Goal: Task Accomplishment & Management: Use online tool/utility

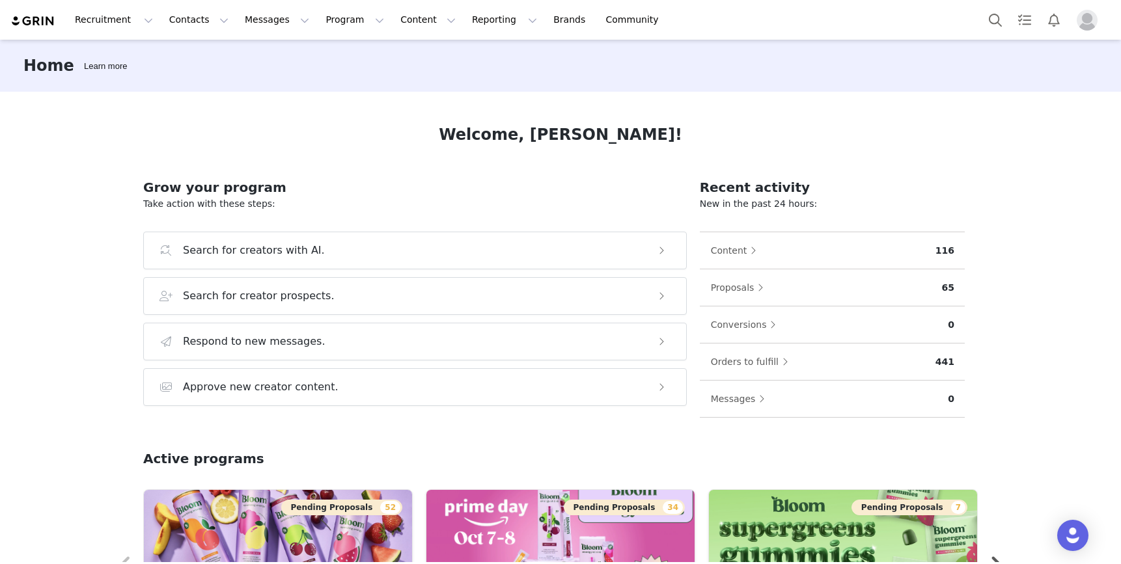
click at [1081, 20] on img "Profile" at bounding box center [1086, 20] width 21 height 21
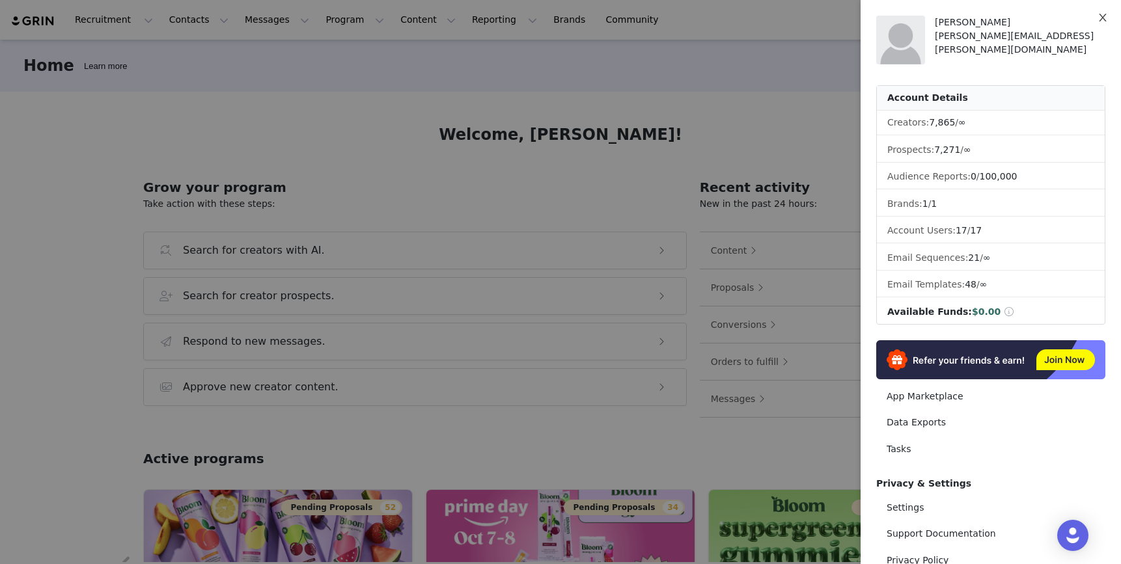
click at [1101, 13] on icon "icon: close" at bounding box center [1102, 17] width 10 height 10
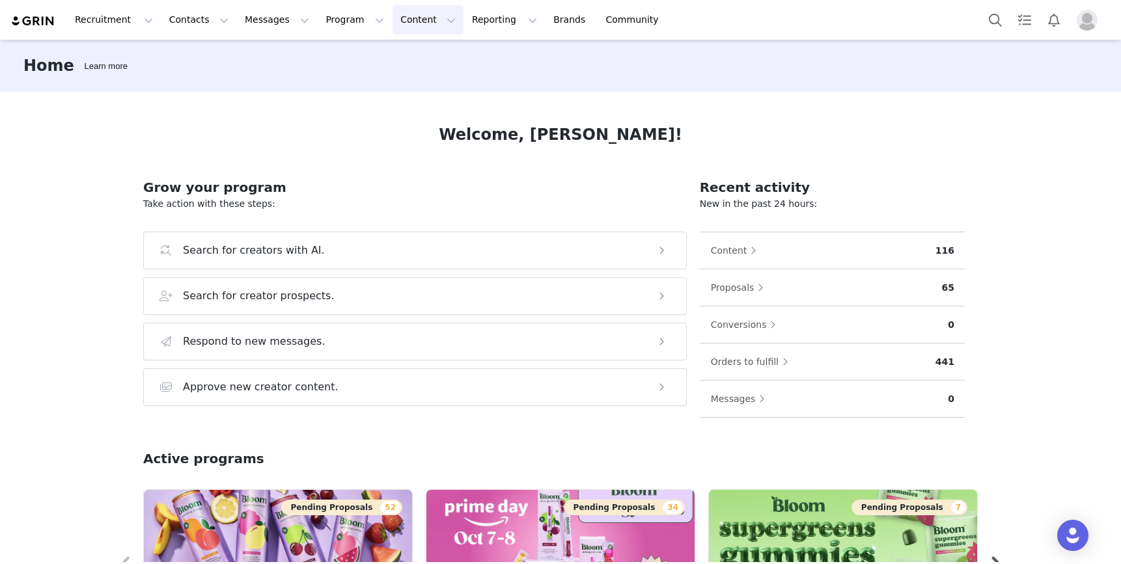
click at [419, 16] on button "Content Content" at bounding box center [427, 19] width 71 height 29
click at [352, 20] on button "Program Program" at bounding box center [355, 19] width 74 height 29
click at [353, 64] on p "Activations" at bounding box center [333, 58] width 50 height 14
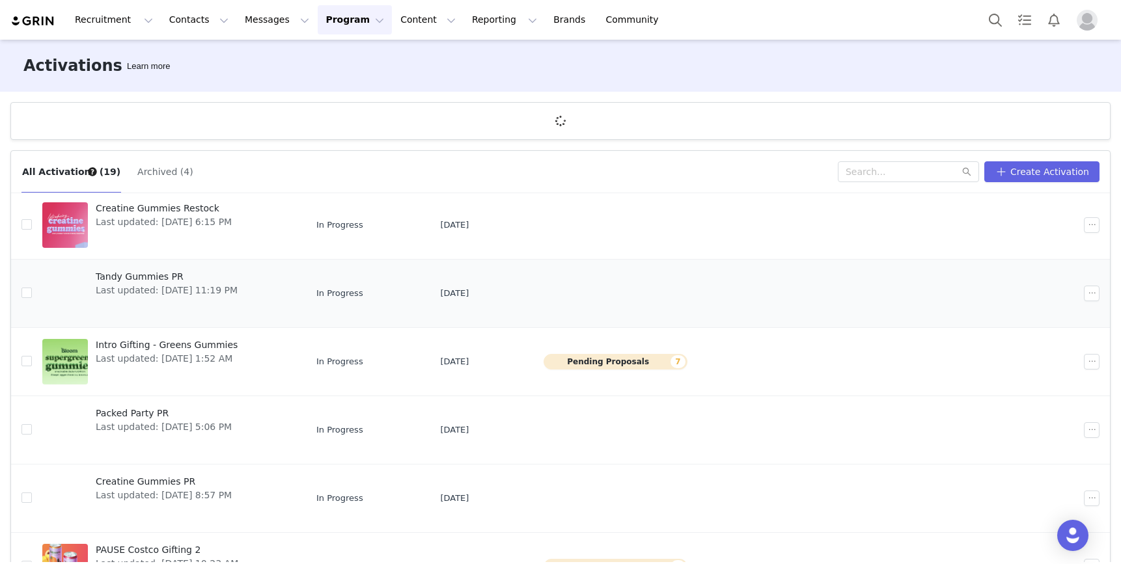
scroll to position [116, 0]
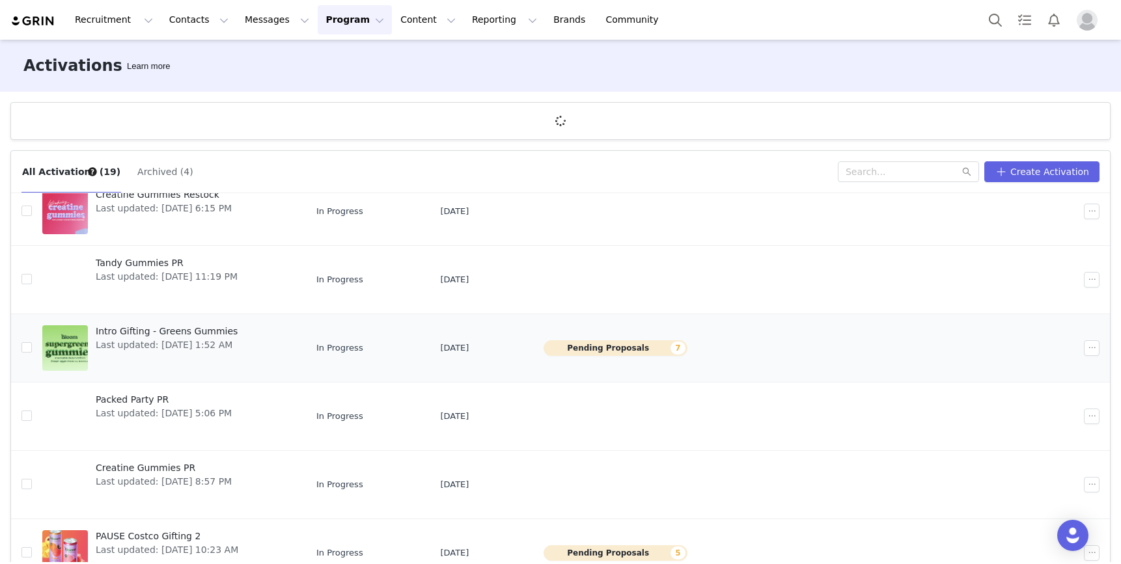
click at [83, 342] on div at bounding box center [65, 348] width 46 height 46
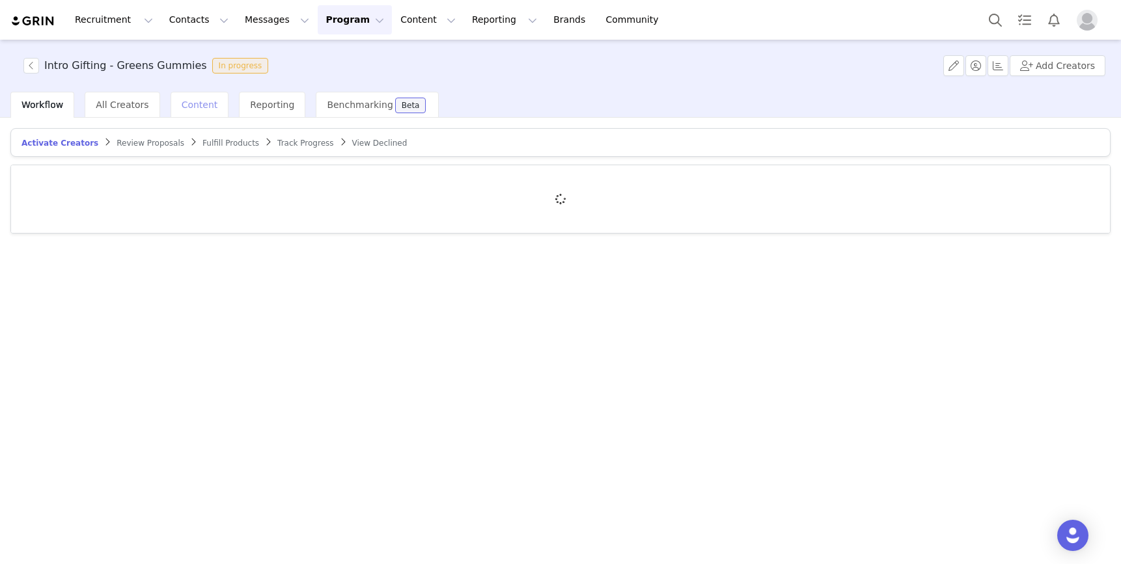
click at [198, 106] on span "Content" at bounding box center [200, 105] width 36 height 10
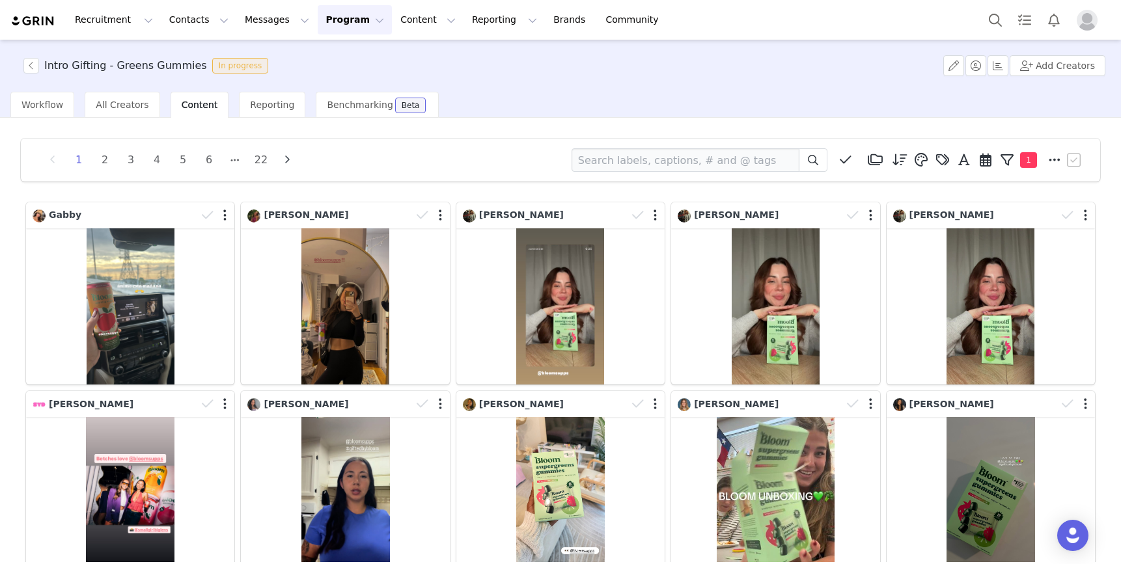
click at [4, 267] on div "1 2 3 4 5 6 22 Media Library (6) Folders No folders have been created yet. New …" at bounding box center [560, 340] width 1121 height 444
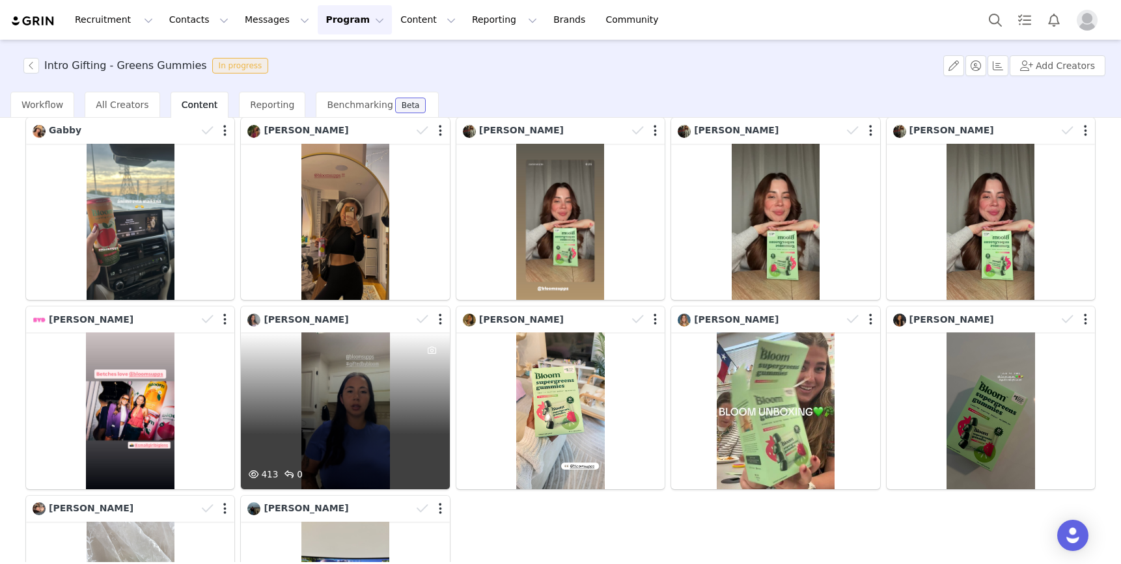
scroll to position [283, 0]
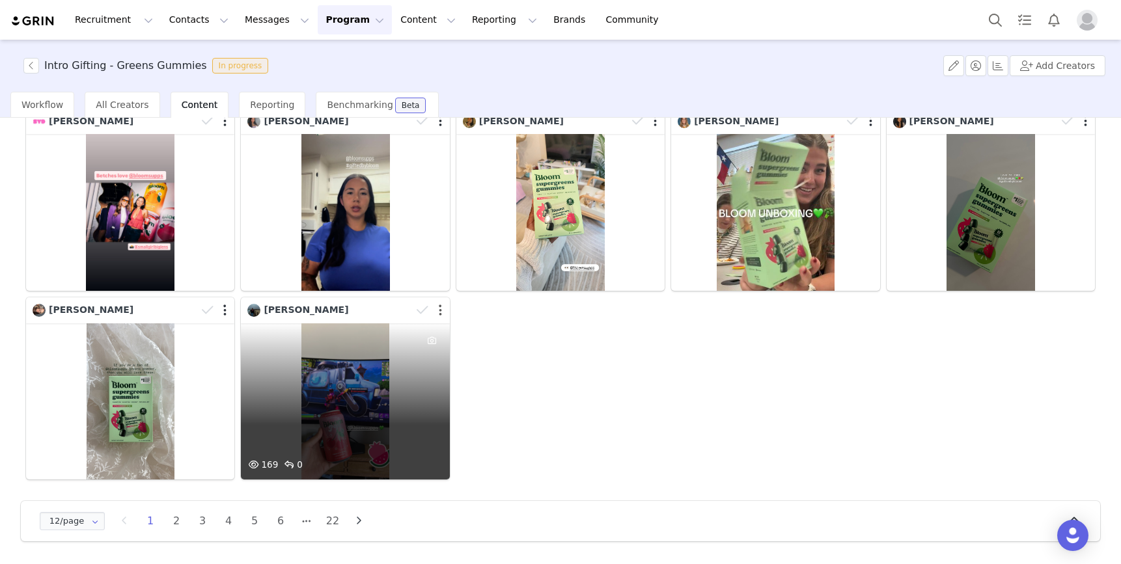
click at [440, 308] on button "button" at bounding box center [440, 310] width 3 height 13
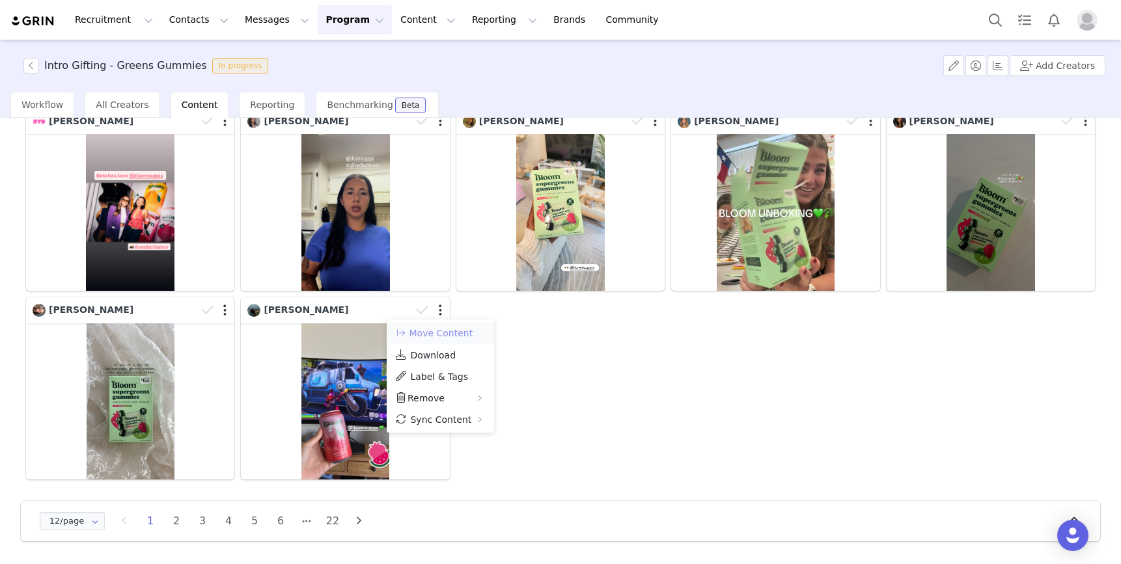
click at [441, 333] on button "Move Content" at bounding box center [433, 333] width 79 height 16
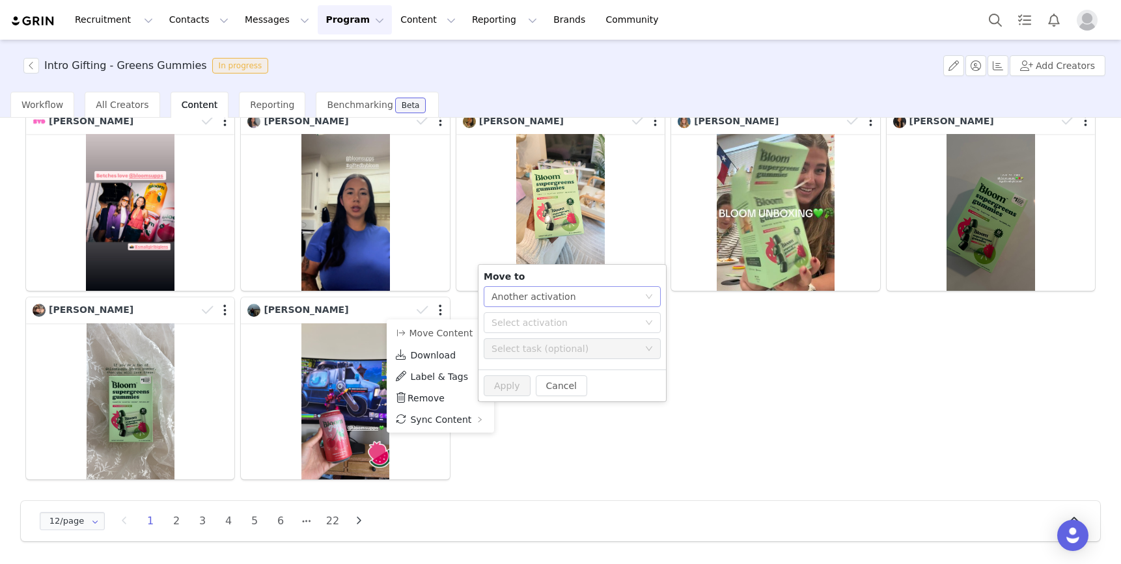
click at [567, 299] on div "Another activation" at bounding box center [533, 297] width 85 height 20
click at [702, 331] on div "Gabby Hayley Sutton Zamira Nicté Valencia Zamira Nicté Valencia Zamira Nicté Va…" at bounding box center [560, 199] width 1075 height 567
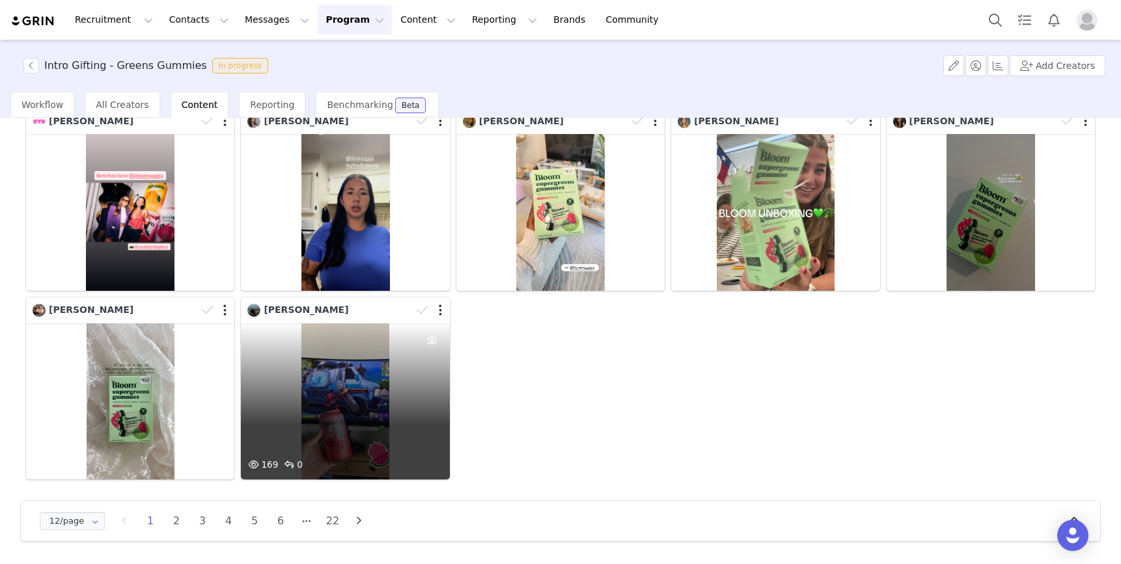
click at [442, 308] on div at bounding box center [431, 311] width 38 height 20
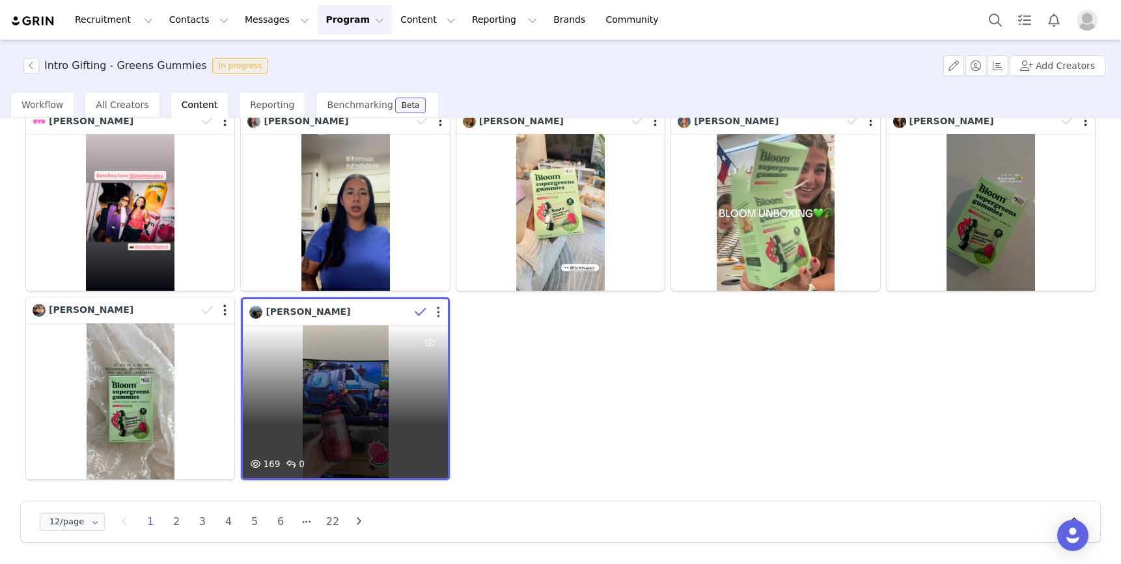
click at [437, 310] on button "button" at bounding box center [438, 312] width 3 height 13
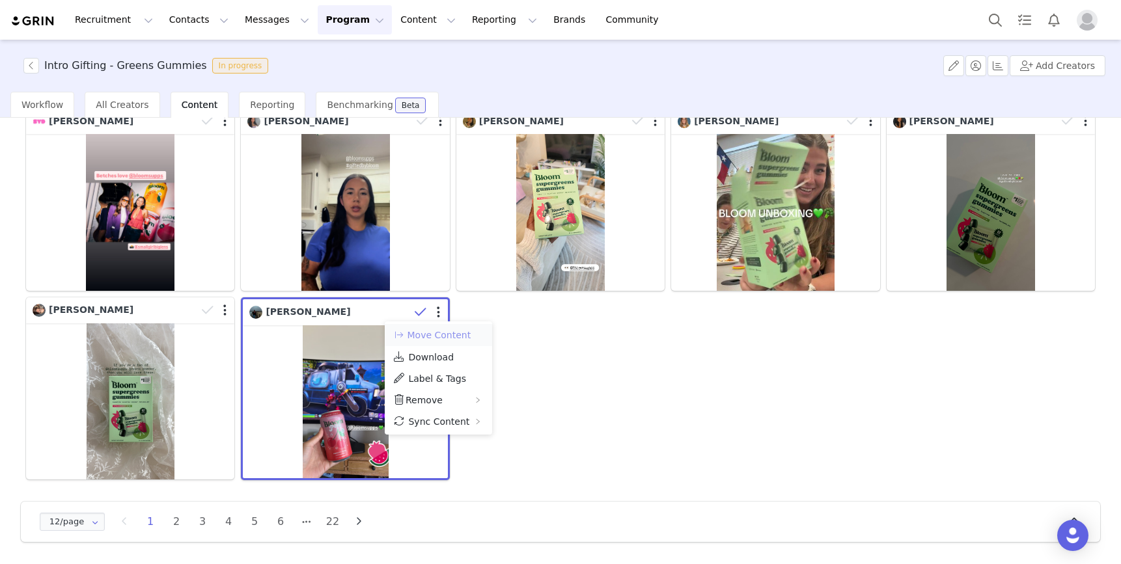
click at [441, 336] on button "Move Content" at bounding box center [431, 335] width 79 height 16
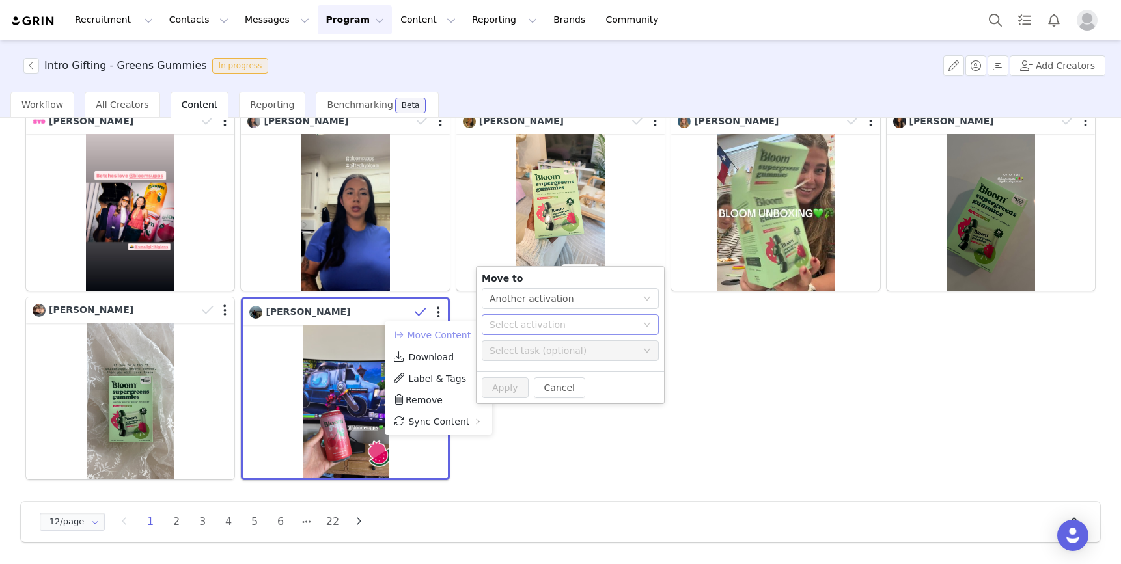
click at [544, 323] on div "Select activation" at bounding box center [562, 324] width 147 height 13
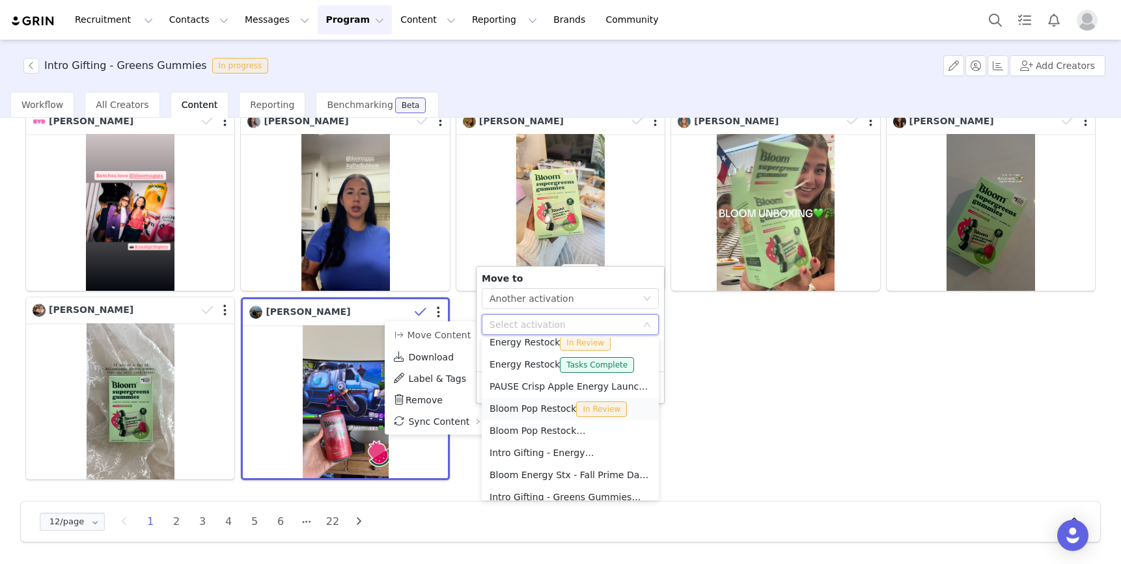
scroll to position [56, 0]
click at [541, 405] on li "Bloom Pop Restock In Review" at bounding box center [570, 406] width 177 height 22
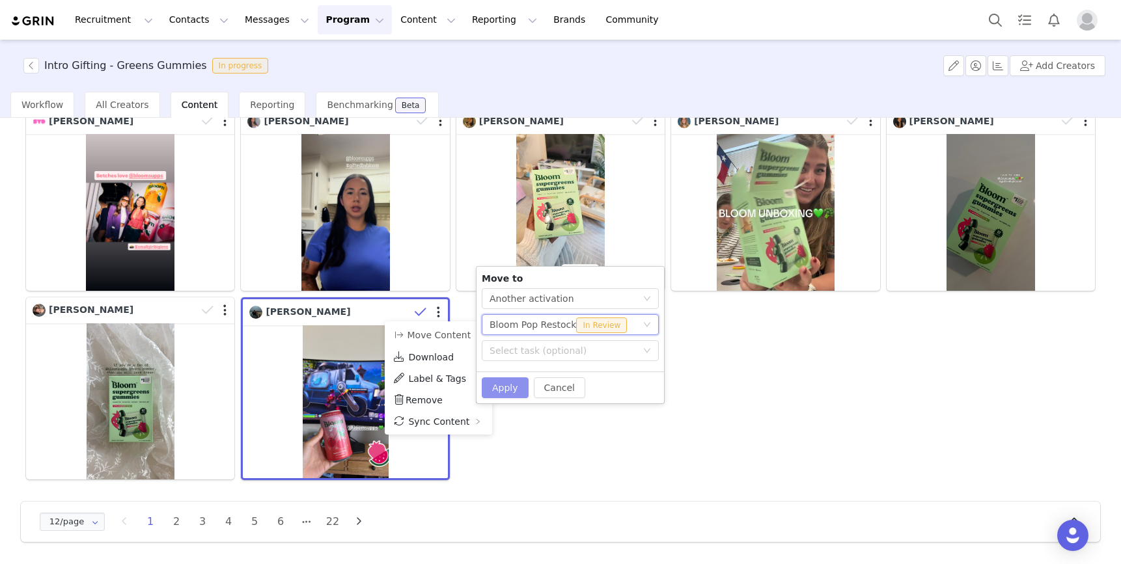
click at [496, 385] on button "Apply" at bounding box center [505, 387] width 47 height 21
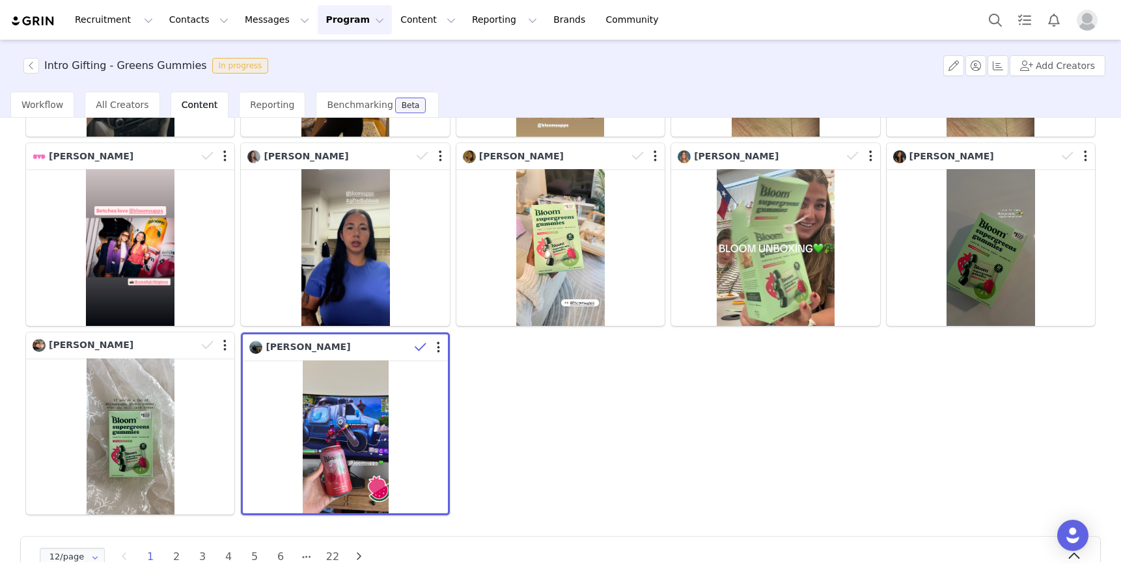
scroll to position [247, 0]
click at [832, 463] on div "Gabby Hayley Sutton Zamira Nicté Valencia Zamira Nicté Valencia Zamira Nicté Va…" at bounding box center [560, 235] width 1075 height 567
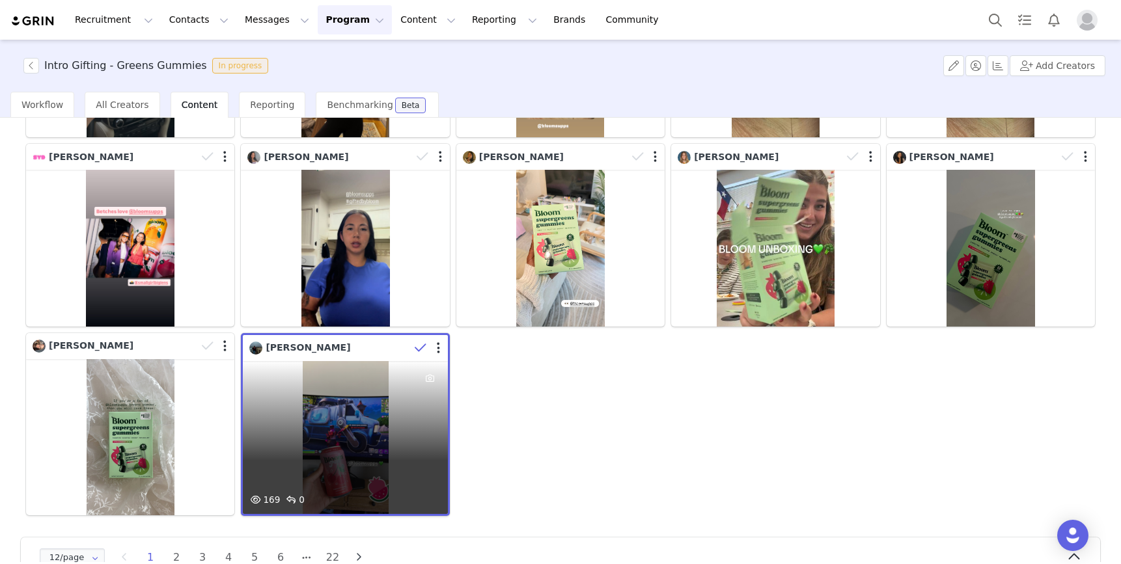
click at [330, 406] on div "169 0" at bounding box center [345, 438] width 204 height 154
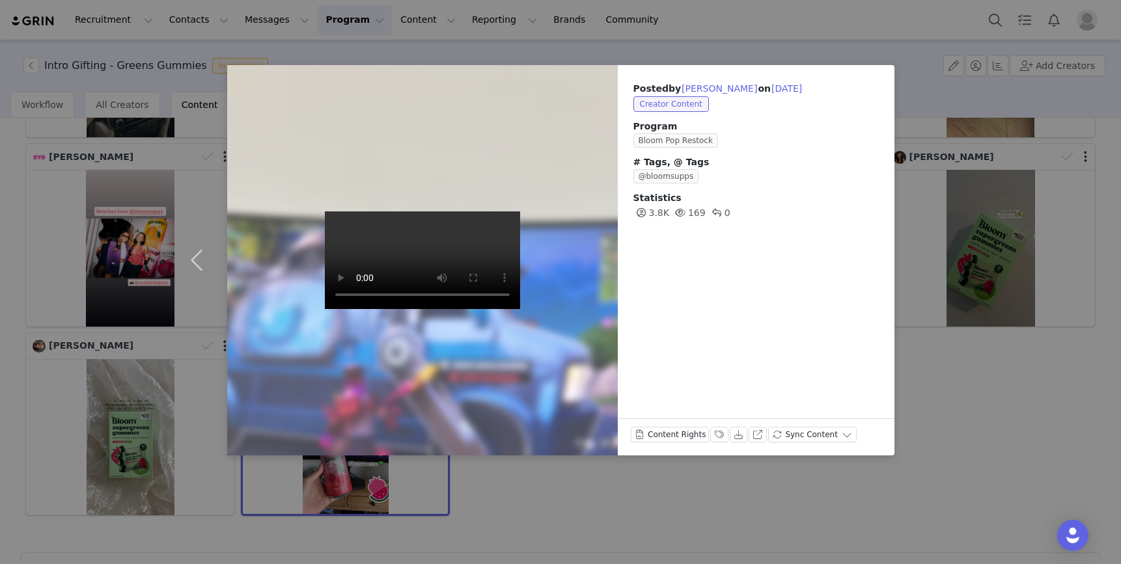
click at [944, 448] on div "Posted by Hailee Gilbert on Sep 29, 2025 Creator Content Program Bloom Pop Rest…" at bounding box center [560, 282] width 1121 height 564
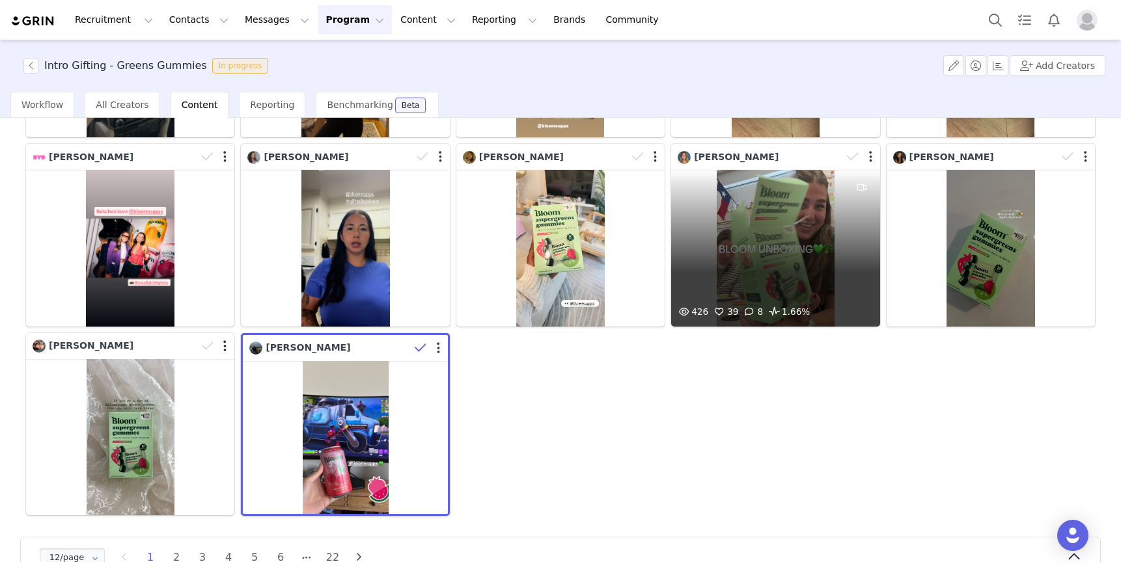
click at [798, 208] on div "426 39 8 1.66%" at bounding box center [775, 248] width 208 height 156
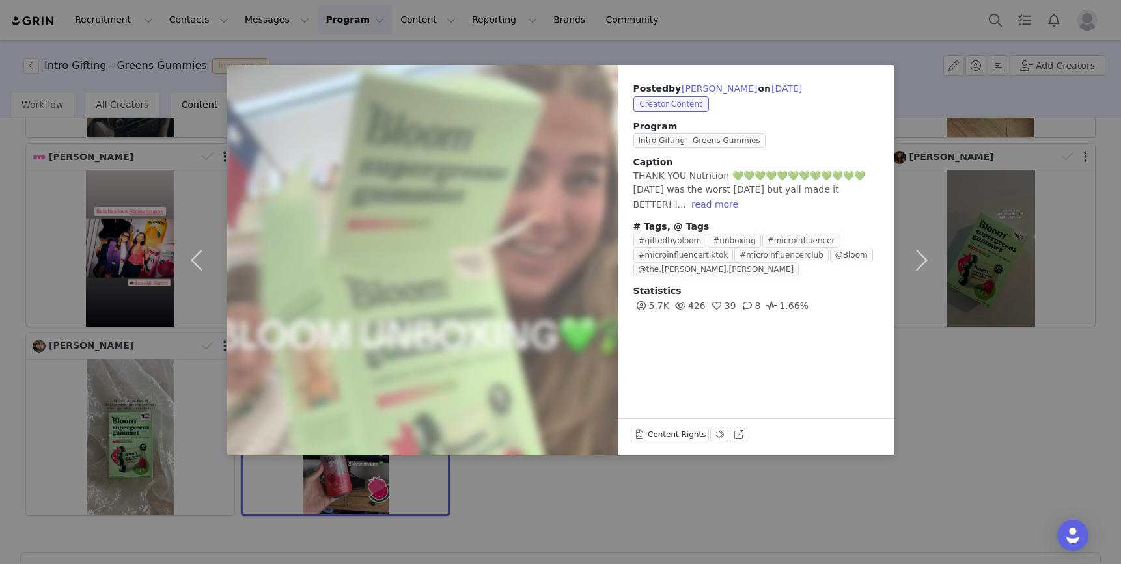
click at [971, 419] on div "Posted by Annebelle White on Sep 29, 2025 Creator Content Program Intro Gifting…" at bounding box center [560, 282] width 1121 height 564
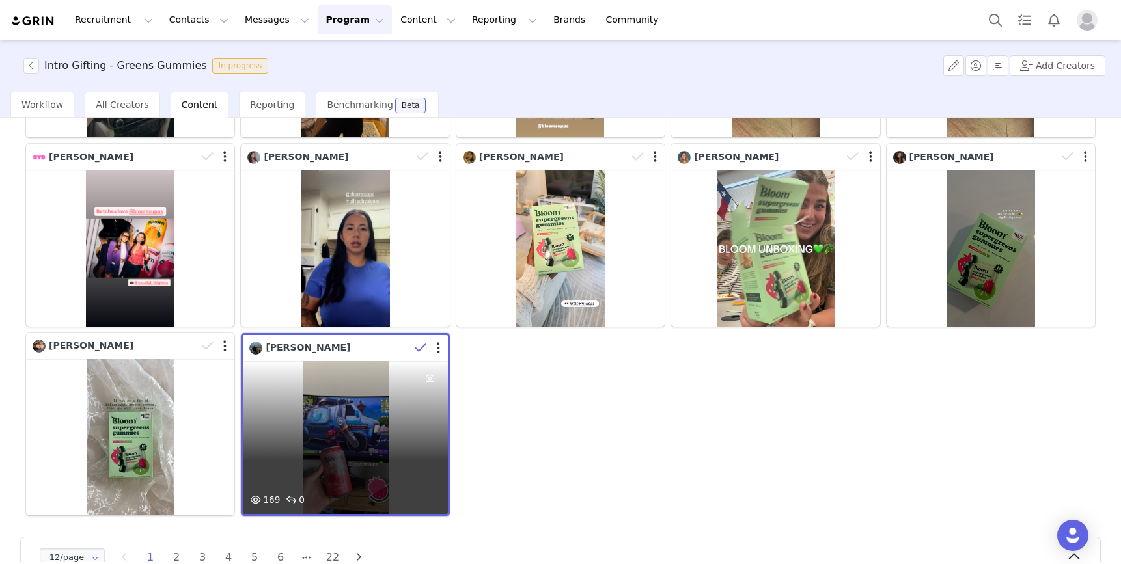
scroll to position [0, 0]
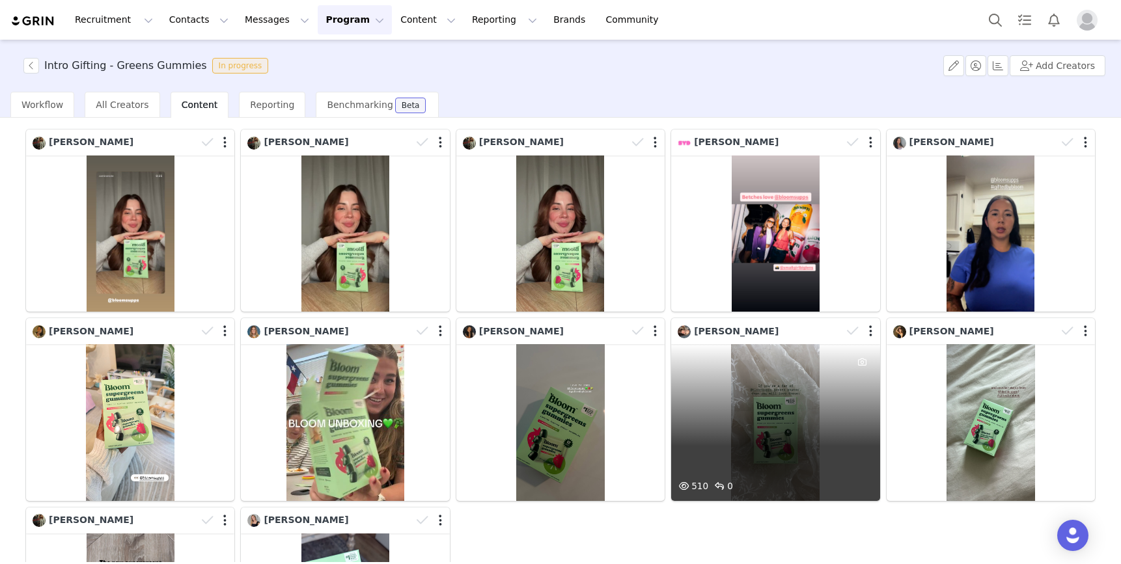
scroll to position [75, 0]
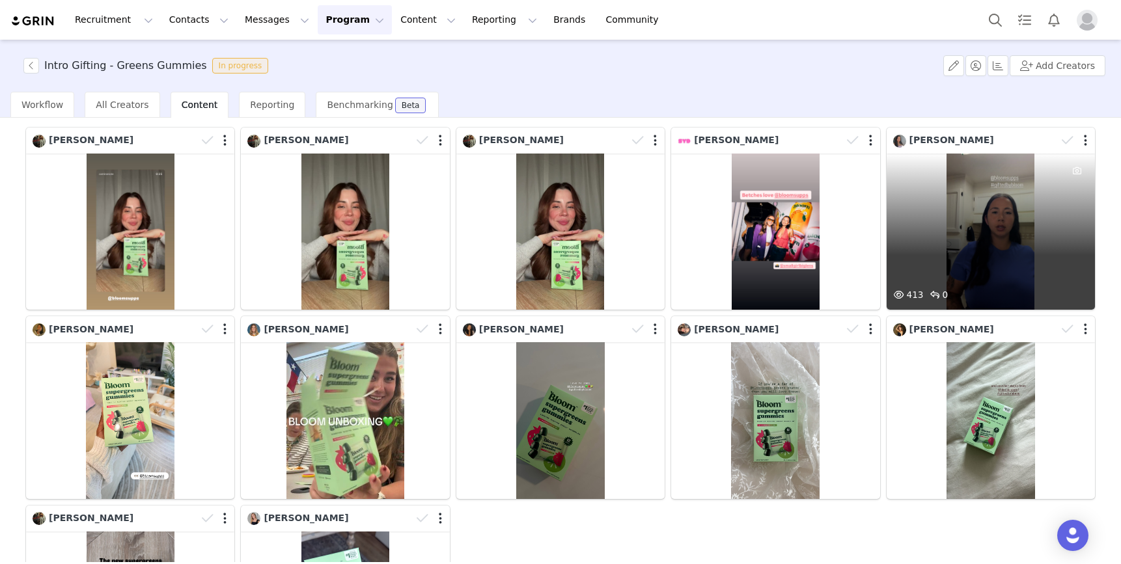
click at [984, 258] on div "413 0" at bounding box center [990, 232] width 208 height 156
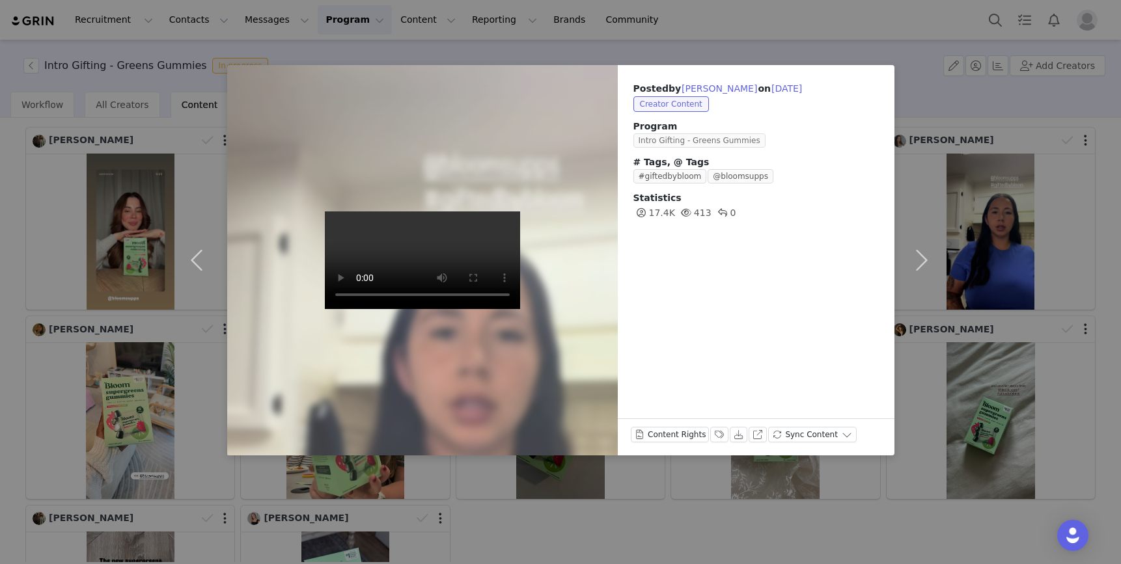
click at [696, 139] on span "Intro Gifting - Greens Gummies" at bounding box center [699, 140] width 132 height 14
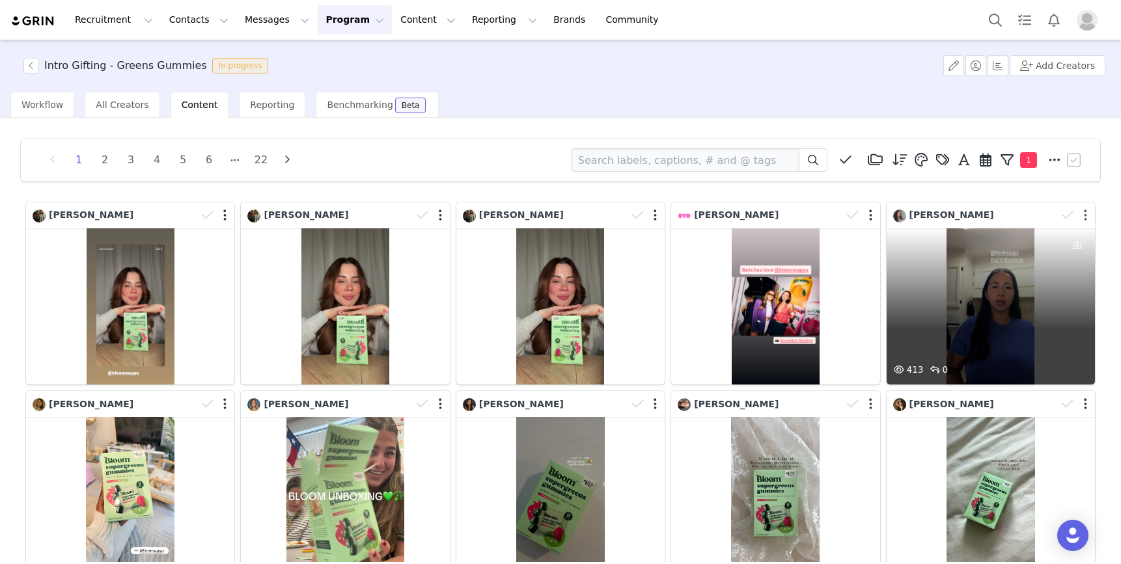
click at [1086, 215] on button "button" at bounding box center [1085, 215] width 3 height 13
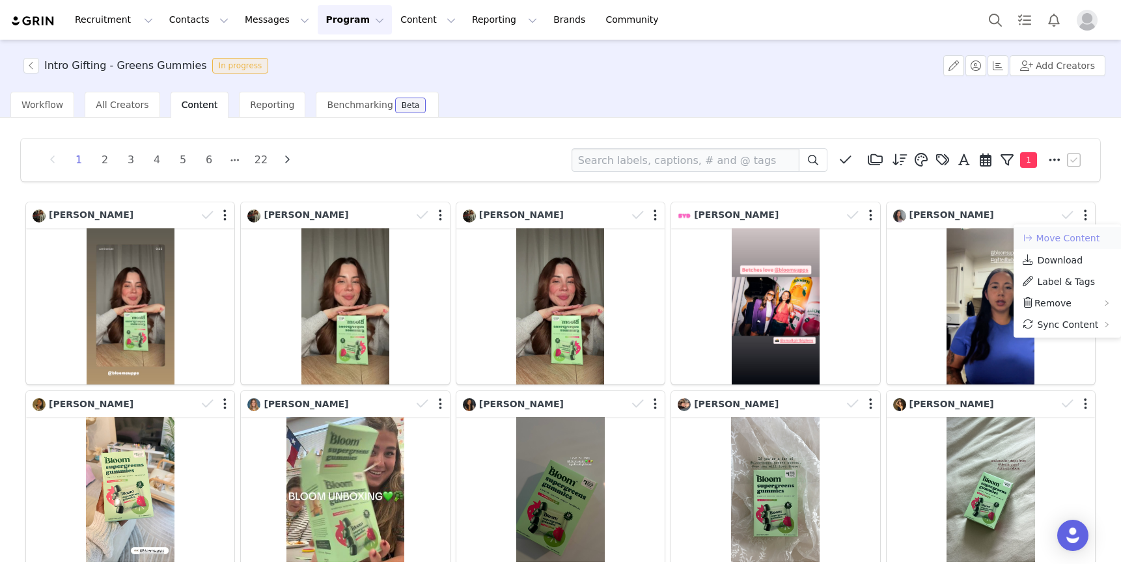
click at [1073, 239] on button "Move Content" at bounding box center [1060, 238] width 79 height 16
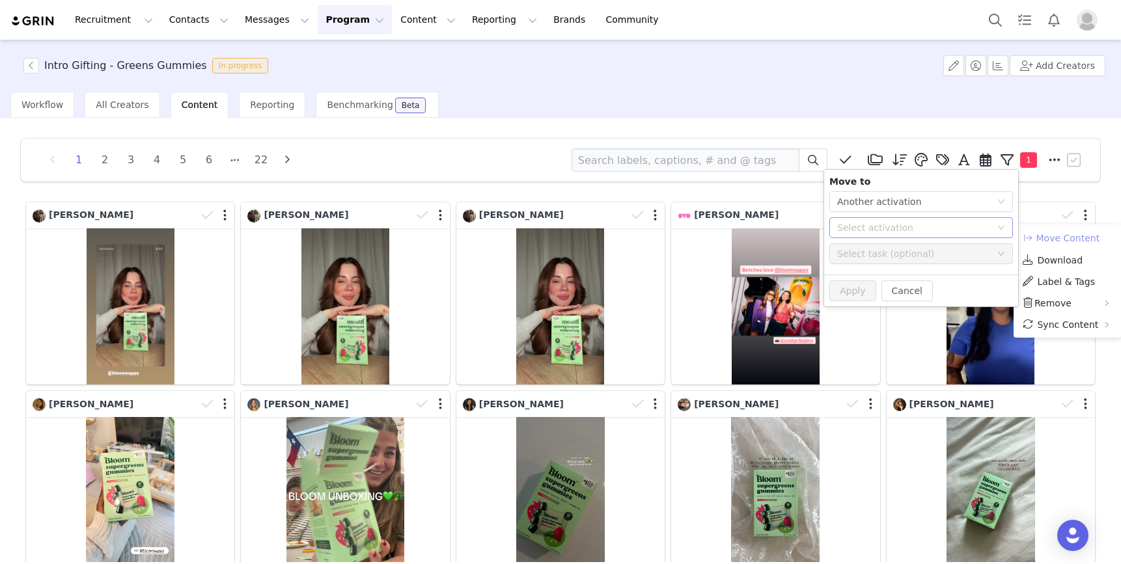
click at [892, 225] on div "Select activation" at bounding box center [914, 227] width 154 height 13
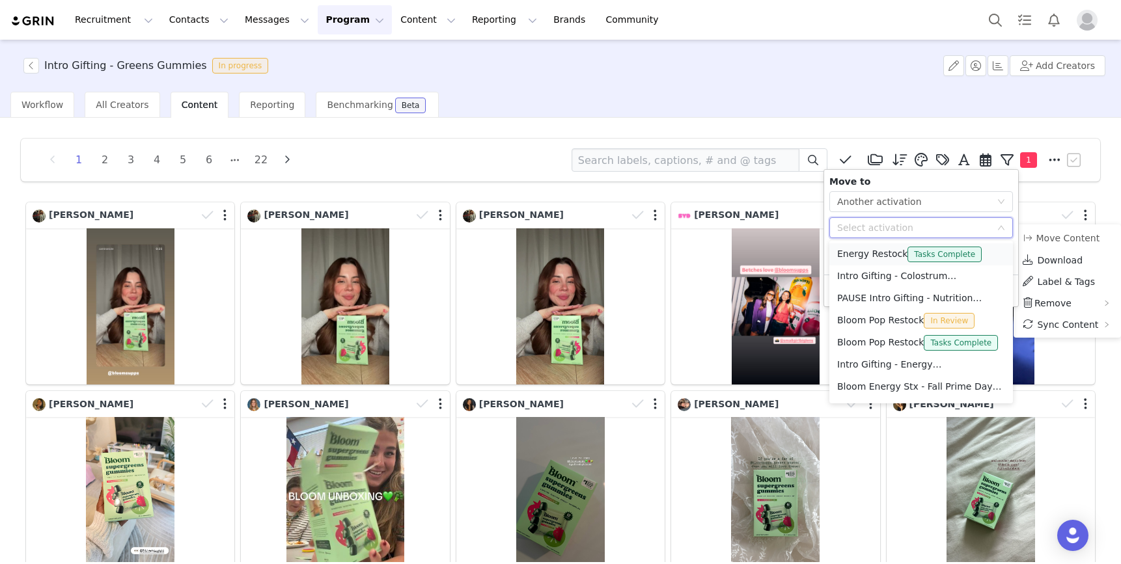
click at [884, 252] on li "Energy Restock Tasks Complete" at bounding box center [921, 254] width 184 height 22
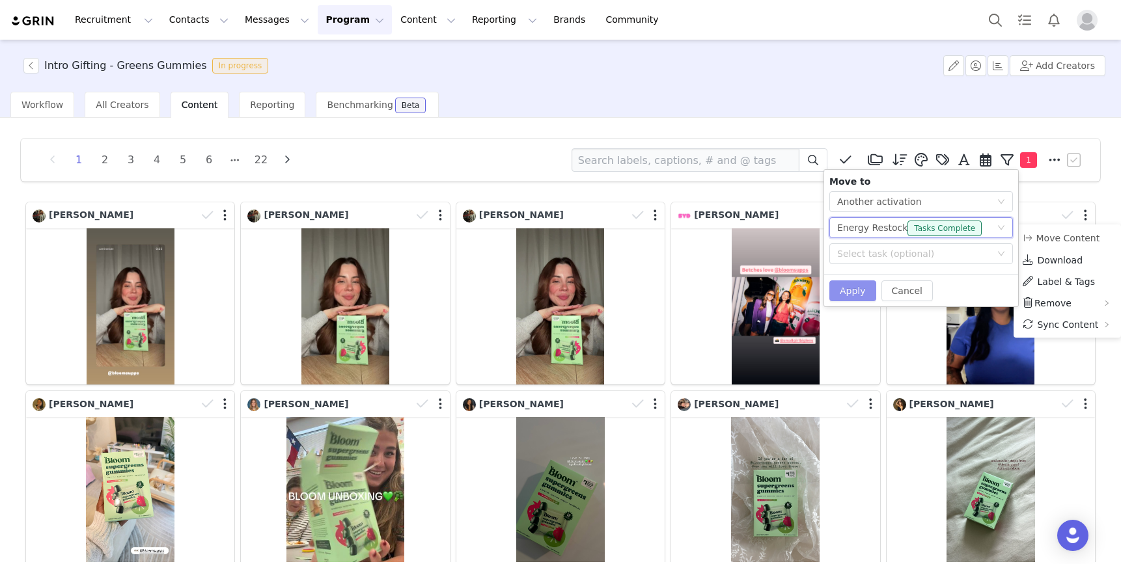
click at [855, 287] on button "Apply" at bounding box center [852, 290] width 47 height 21
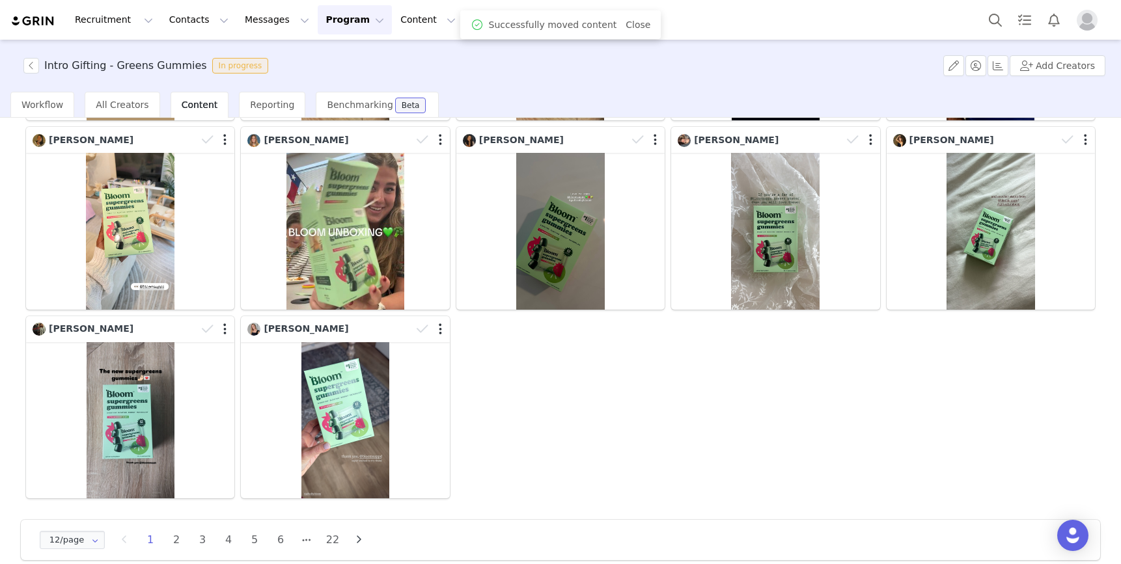
scroll to position [283, 0]
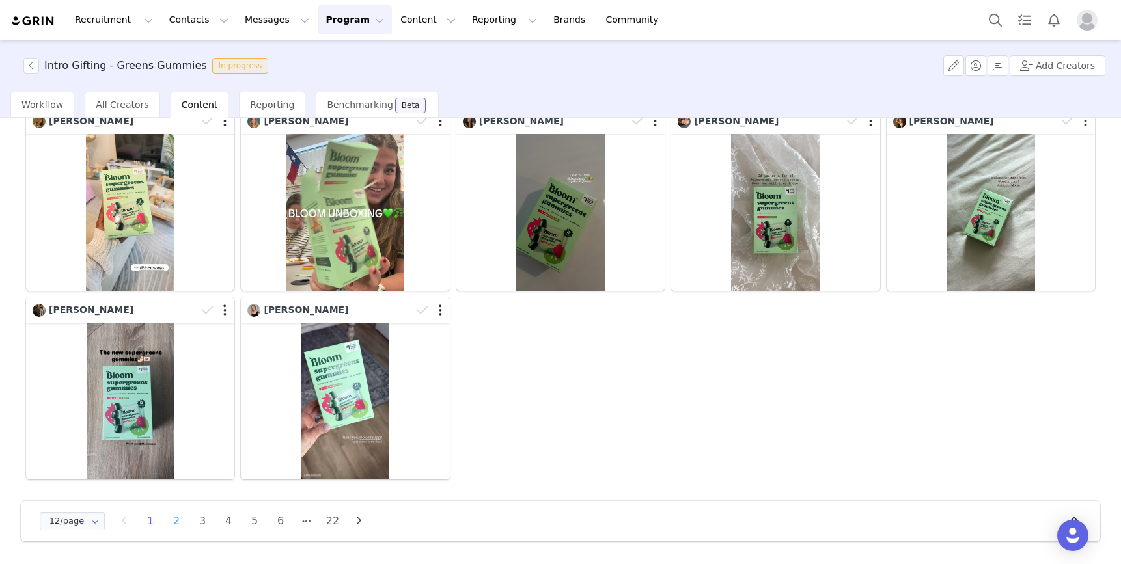
click at [174, 520] on li "2" at bounding box center [177, 521] width 20 height 18
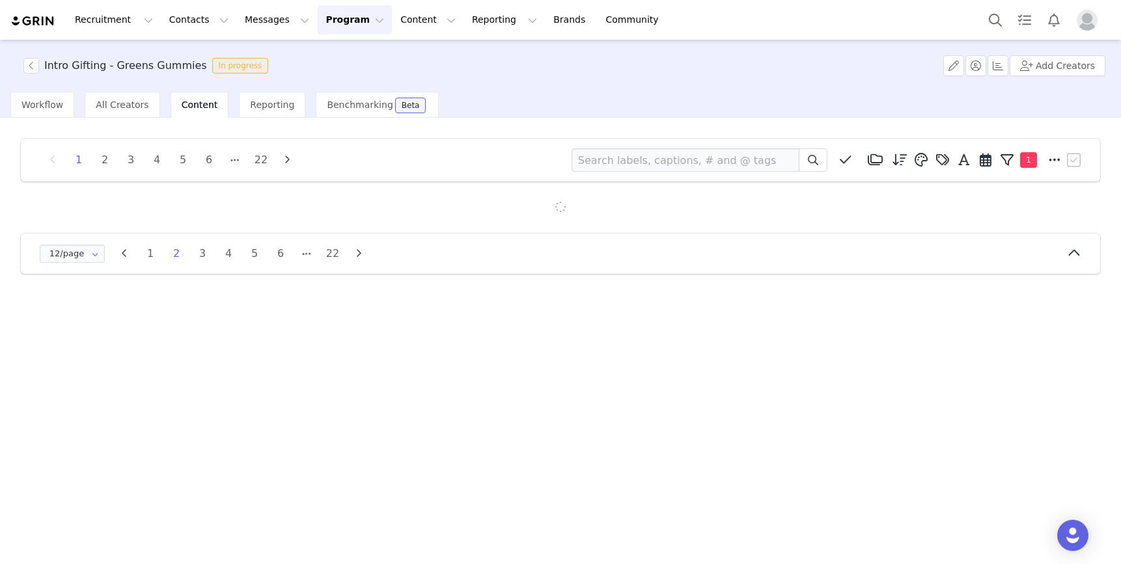
scroll to position [0, 0]
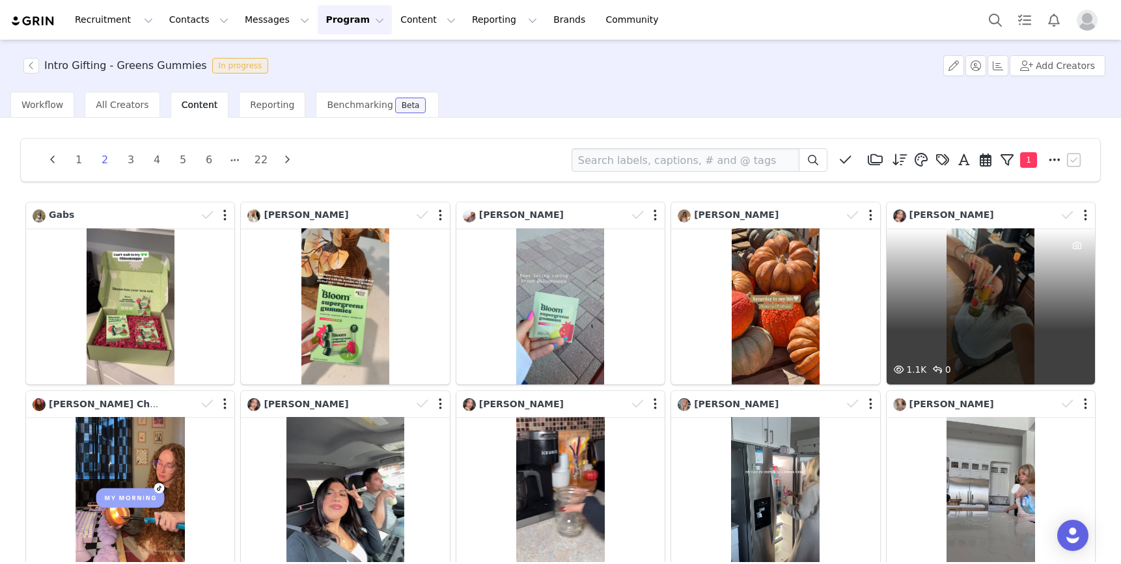
click at [1082, 216] on div at bounding box center [1076, 216] width 38 height 20
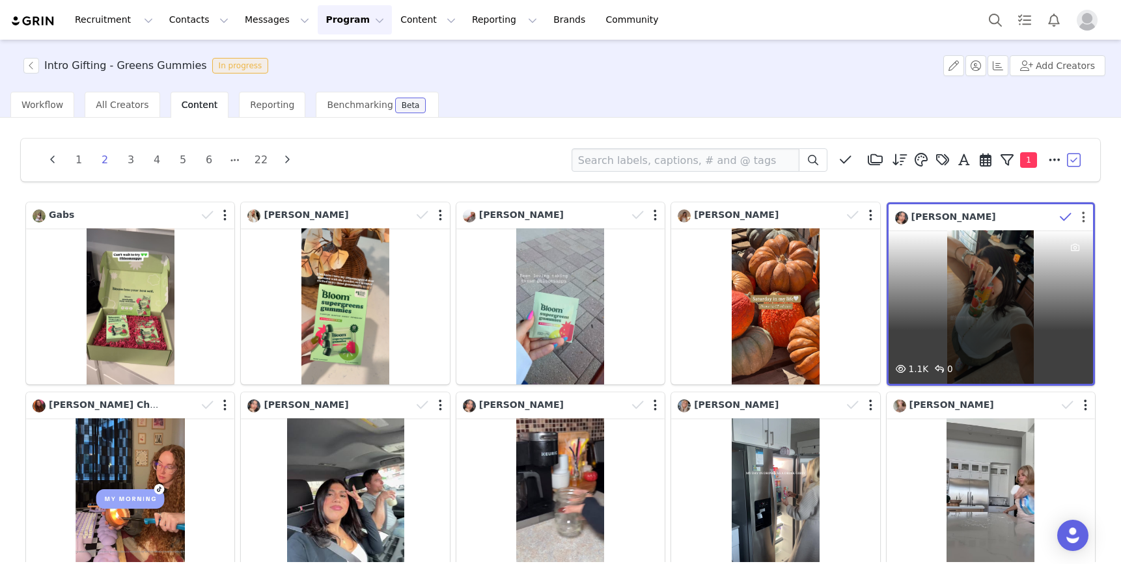
click at [1082, 216] on button "button" at bounding box center [1083, 217] width 3 height 13
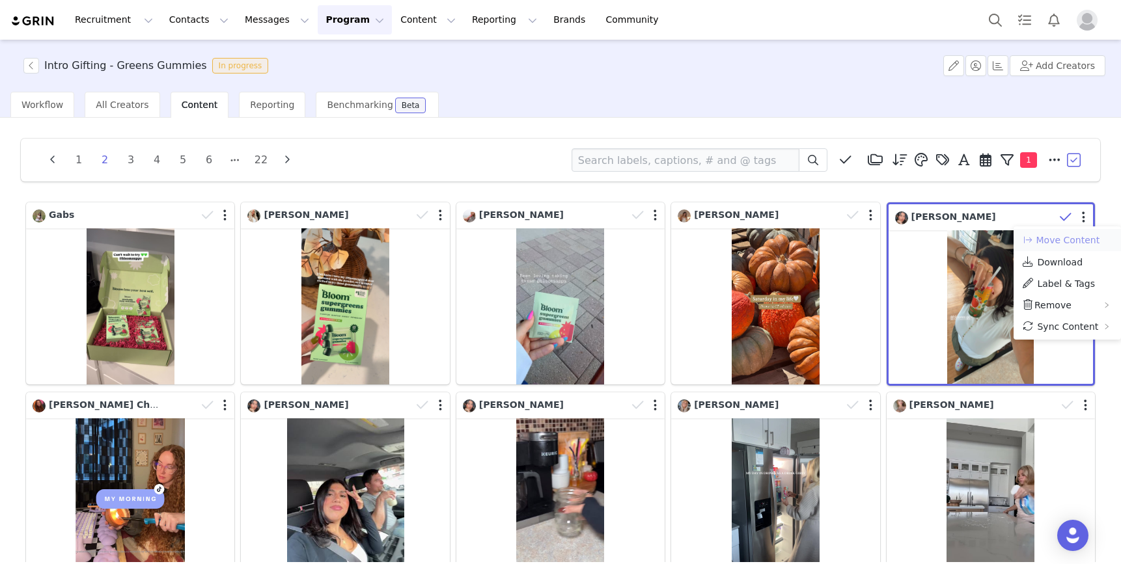
click at [1084, 243] on button "Move Content" at bounding box center [1060, 240] width 79 height 16
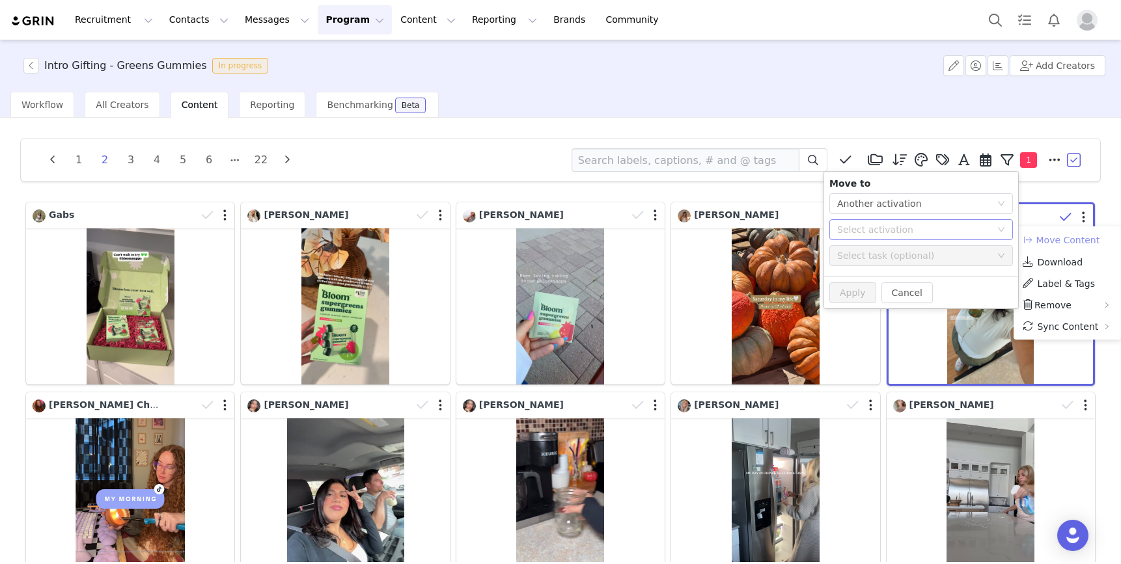
click at [922, 226] on div "Select activation" at bounding box center [914, 229] width 154 height 13
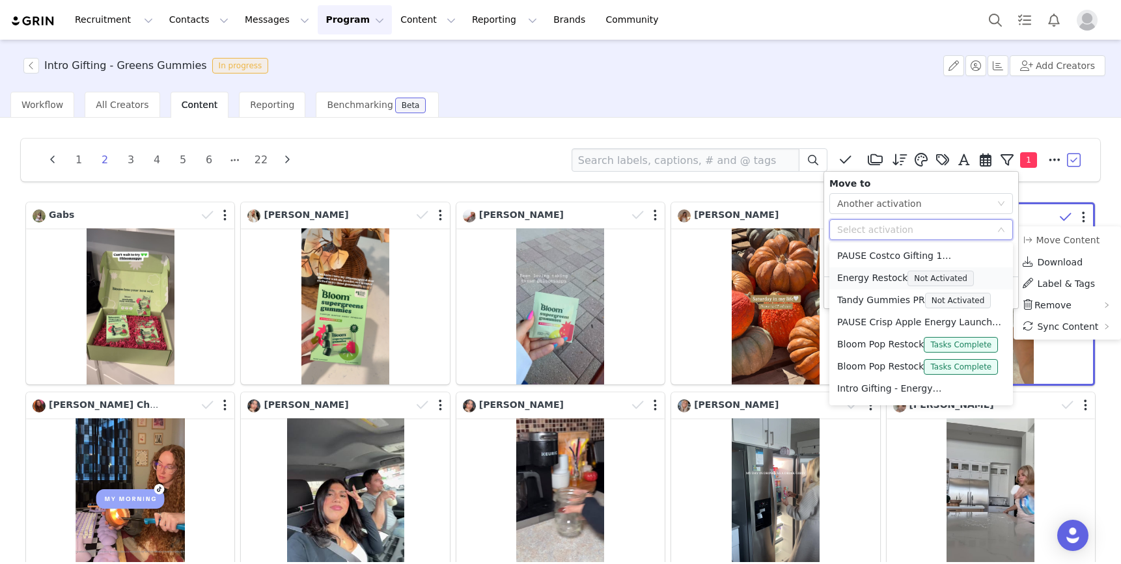
click at [873, 278] on li "Energy Restock Not Activated" at bounding box center [921, 278] width 184 height 22
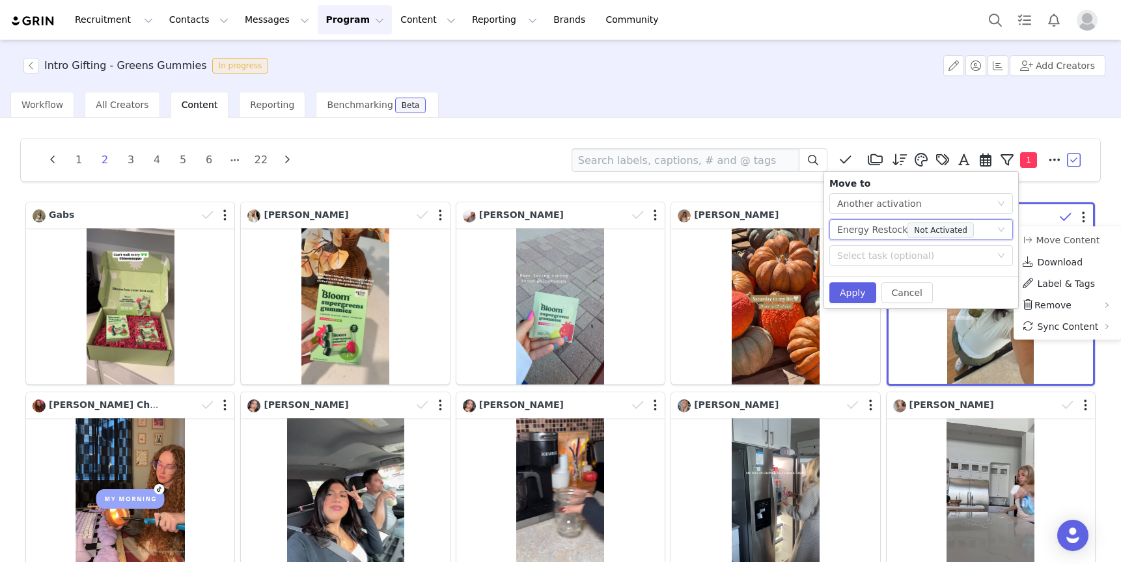
click at [886, 233] on div "Energy Restock Not Activated" at bounding box center [908, 230] width 142 height 20
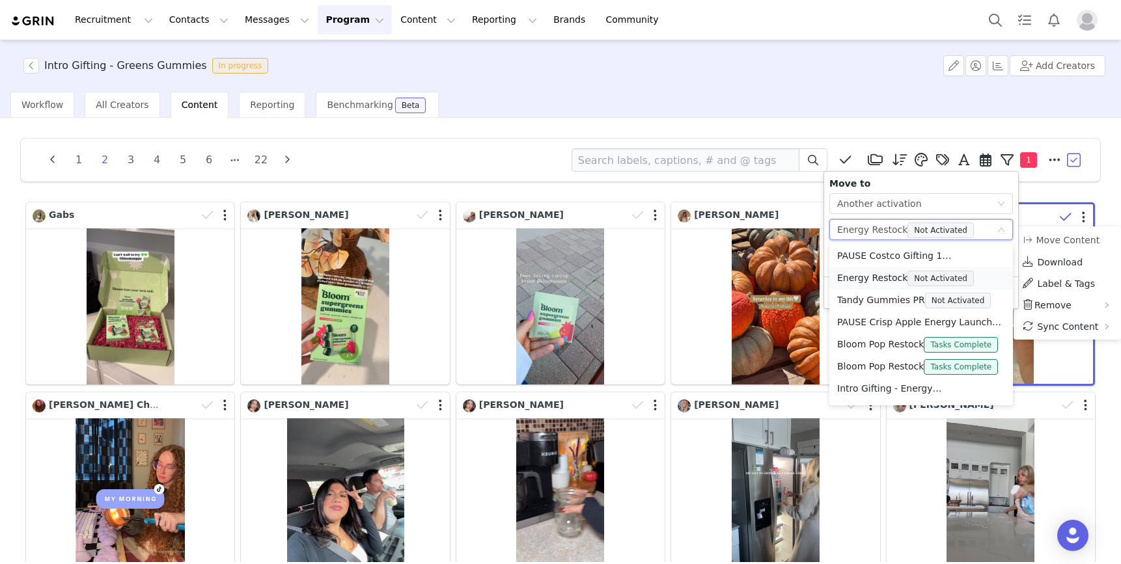
click at [882, 279] on li "Energy Restock Not Activated" at bounding box center [921, 278] width 184 height 22
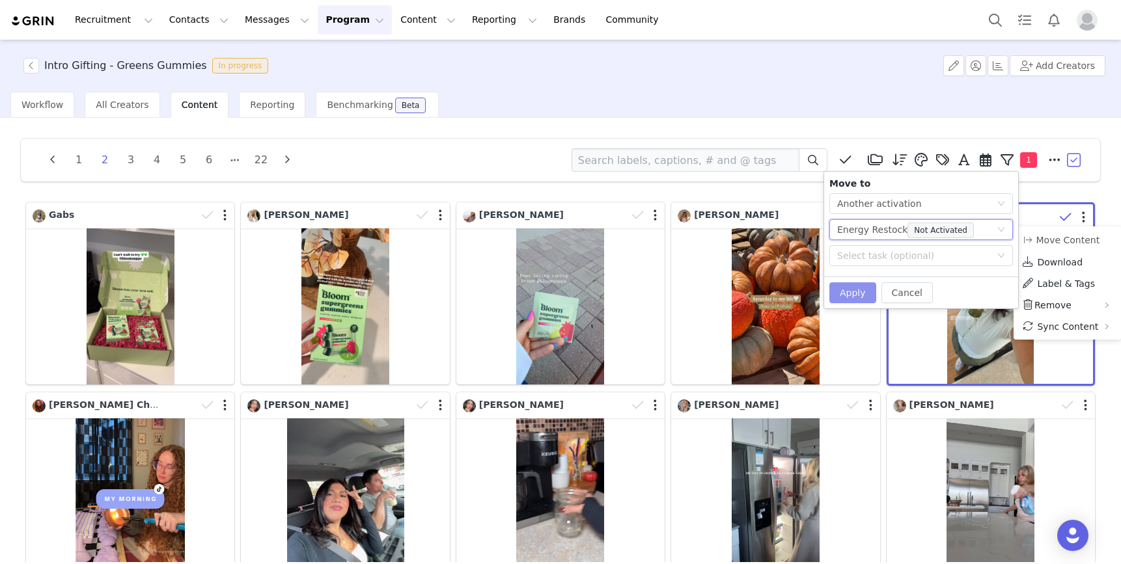
click at [856, 295] on button "Apply" at bounding box center [852, 292] width 47 height 21
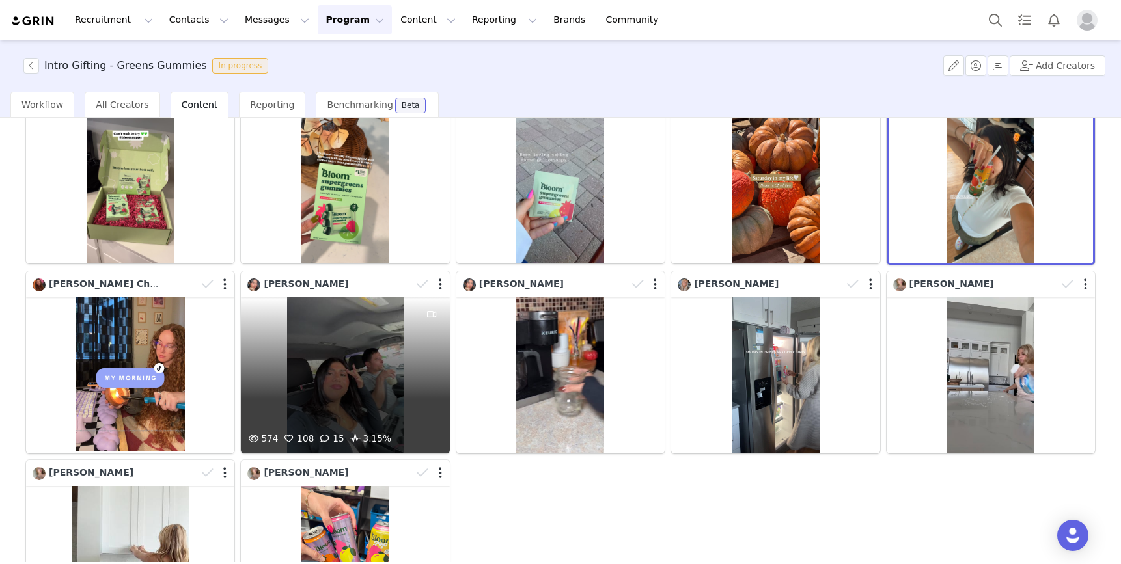
scroll to position [205, 0]
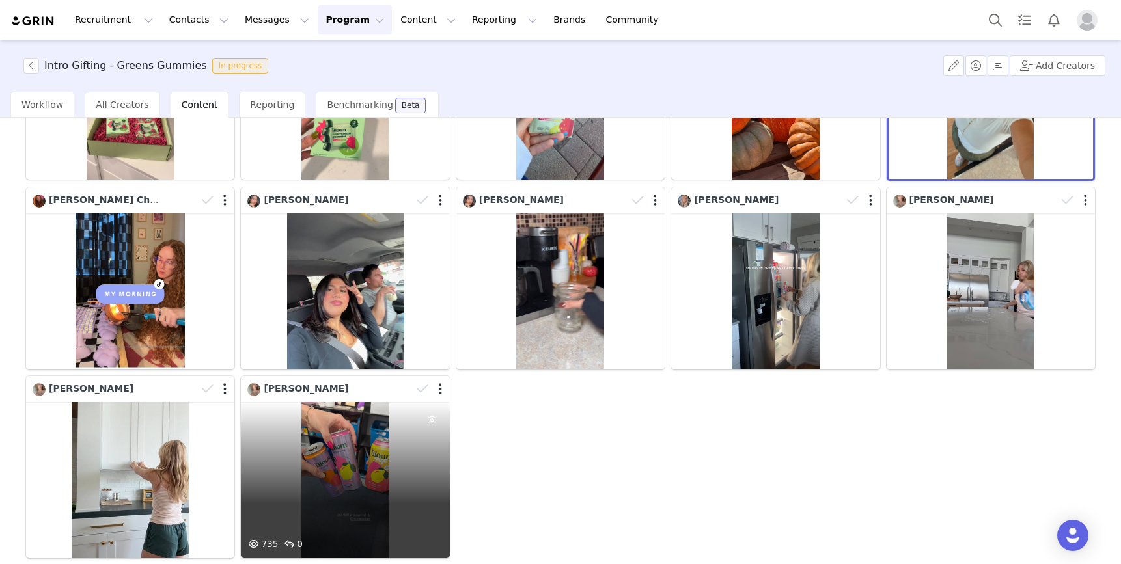
click at [344, 469] on div "735 0" at bounding box center [345, 480] width 208 height 156
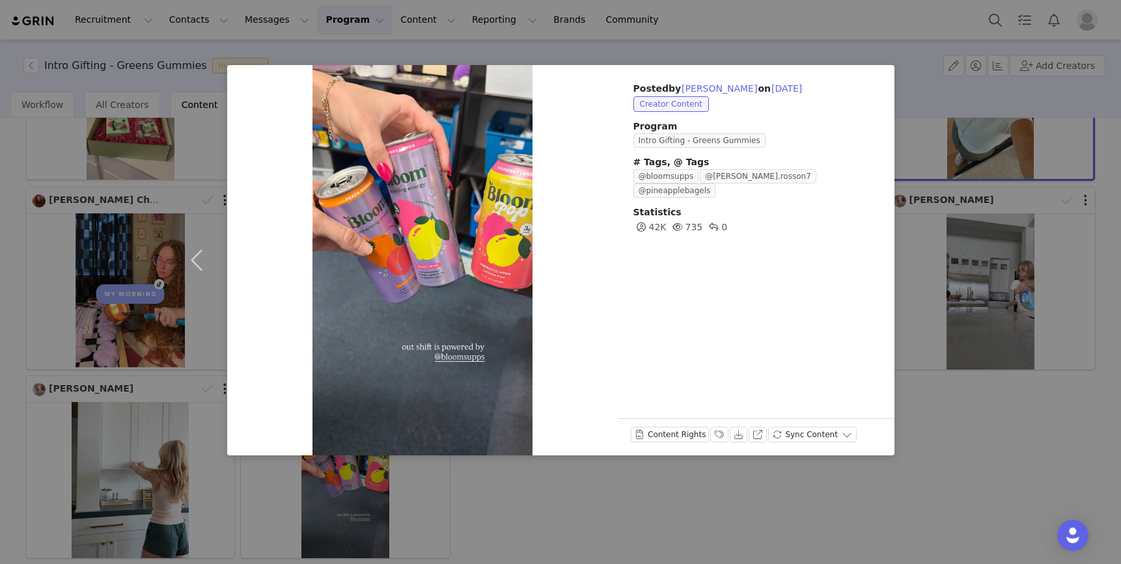
click at [733, 446] on div "Download" at bounding box center [739, 437] width 18 height 21
click at [885, 122] on div "Posted by [PERSON_NAME] on [DATE] Creator Content Program Intro Gifting - Green…" at bounding box center [756, 157] width 277 height 185
click at [938, 206] on div "Posted by [PERSON_NAME] on [DATE] Creator Content Program Intro Gifting - Green…" at bounding box center [560, 282] width 1121 height 564
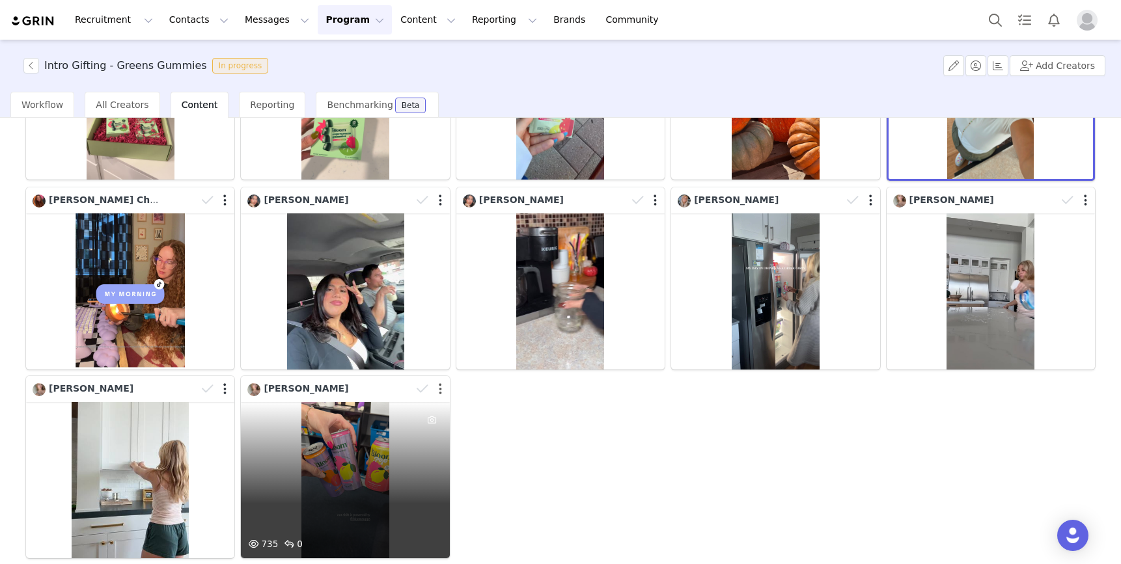
click at [439, 388] on button "button" at bounding box center [440, 389] width 3 height 13
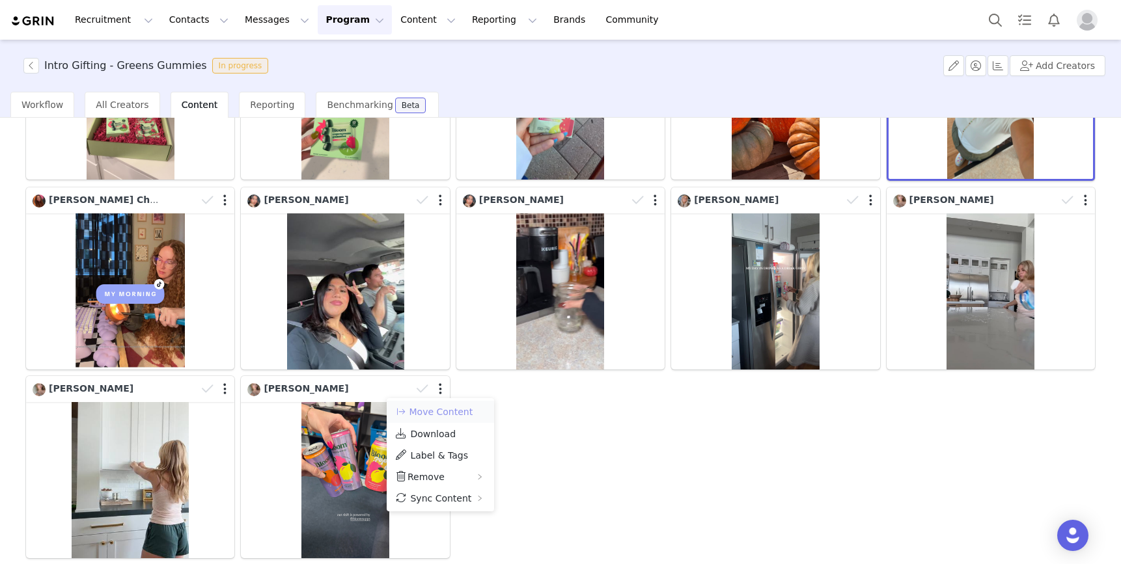
click at [441, 410] on button "Move Content" at bounding box center [433, 412] width 79 height 16
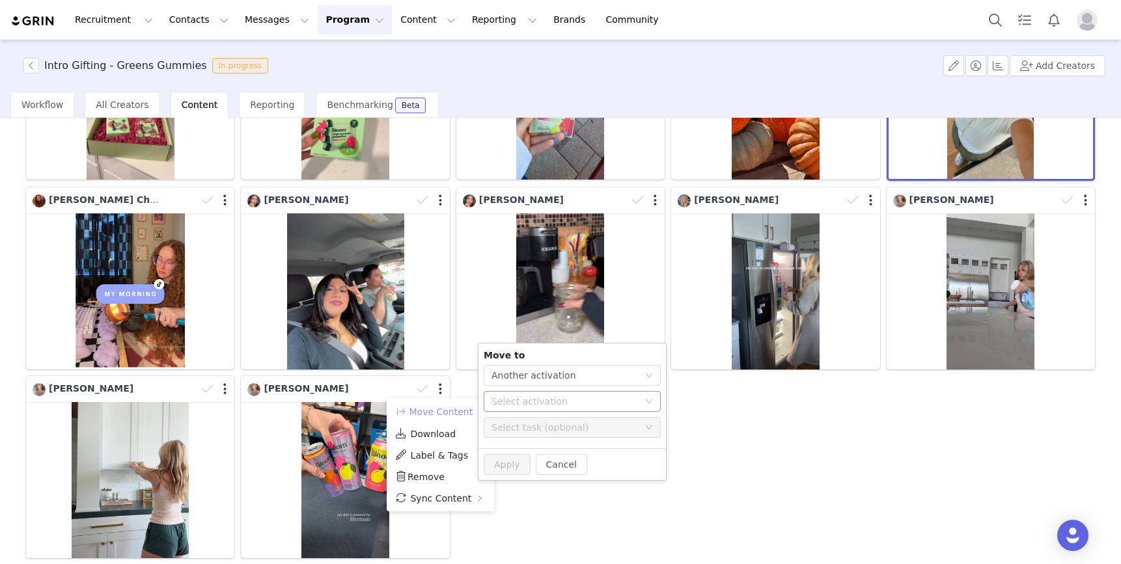
click at [552, 396] on div "Select activation" at bounding box center [564, 401] width 147 height 13
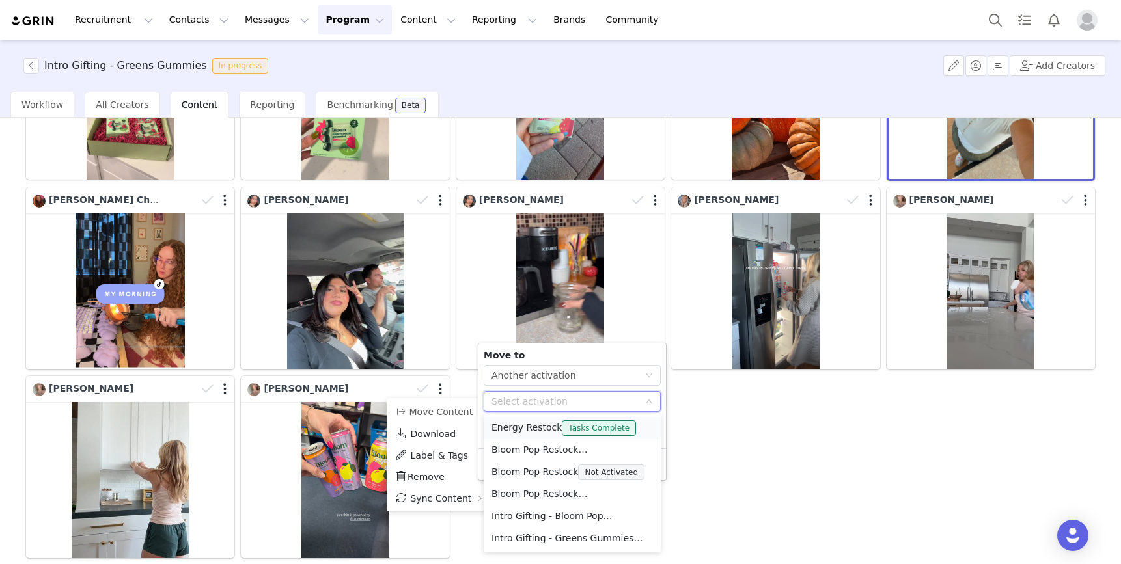
click at [539, 426] on li "Energy Restock Tasks Complete" at bounding box center [572, 428] width 177 height 22
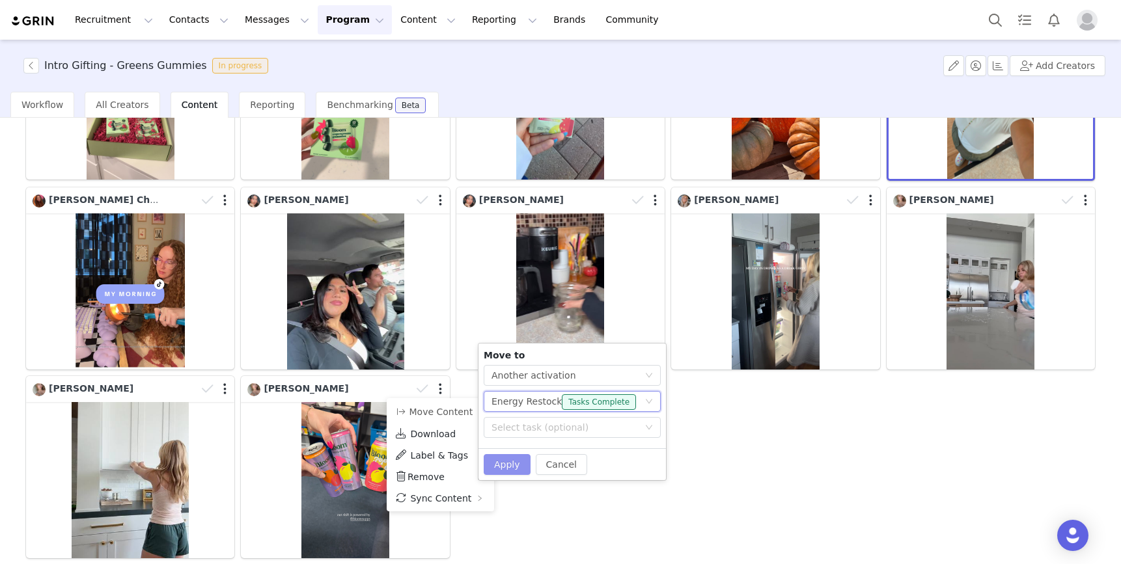
click at [509, 464] on button "Apply" at bounding box center [507, 464] width 47 height 21
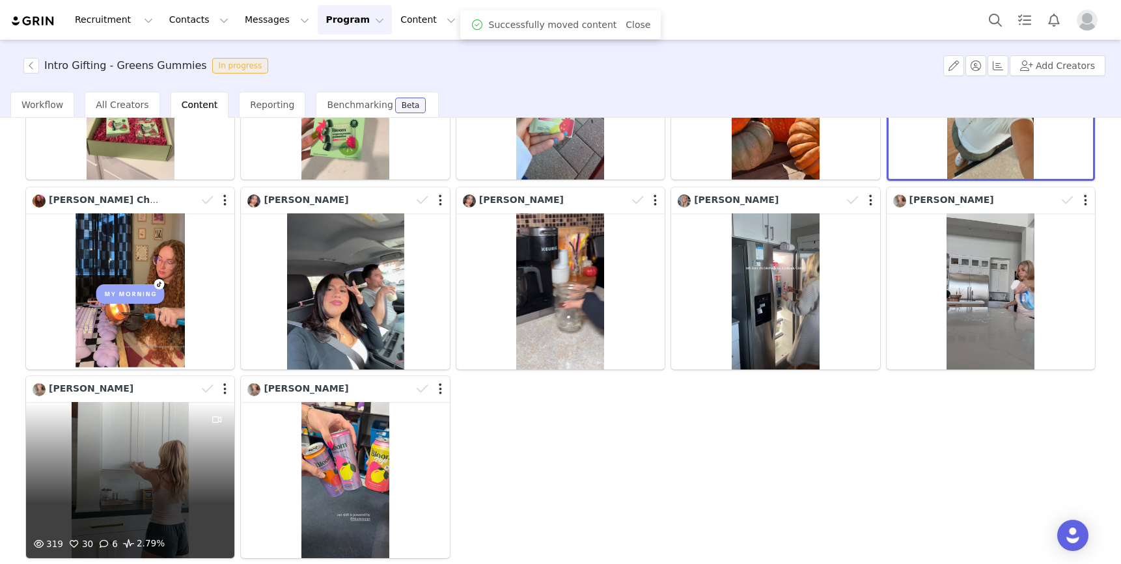
click at [169, 441] on div "319 30 6 2.79%" at bounding box center [130, 480] width 208 height 156
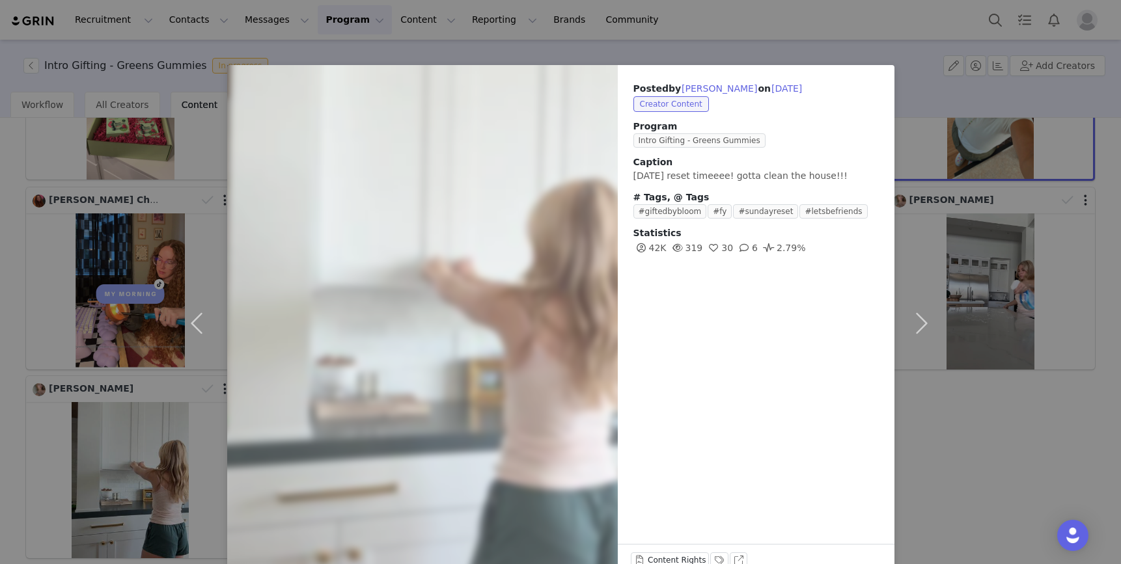
click at [94, 161] on div "Posted by [PERSON_NAME] on [DATE] Creator Content Program Intro Gifting - Green…" at bounding box center [560, 282] width 1121 height 564
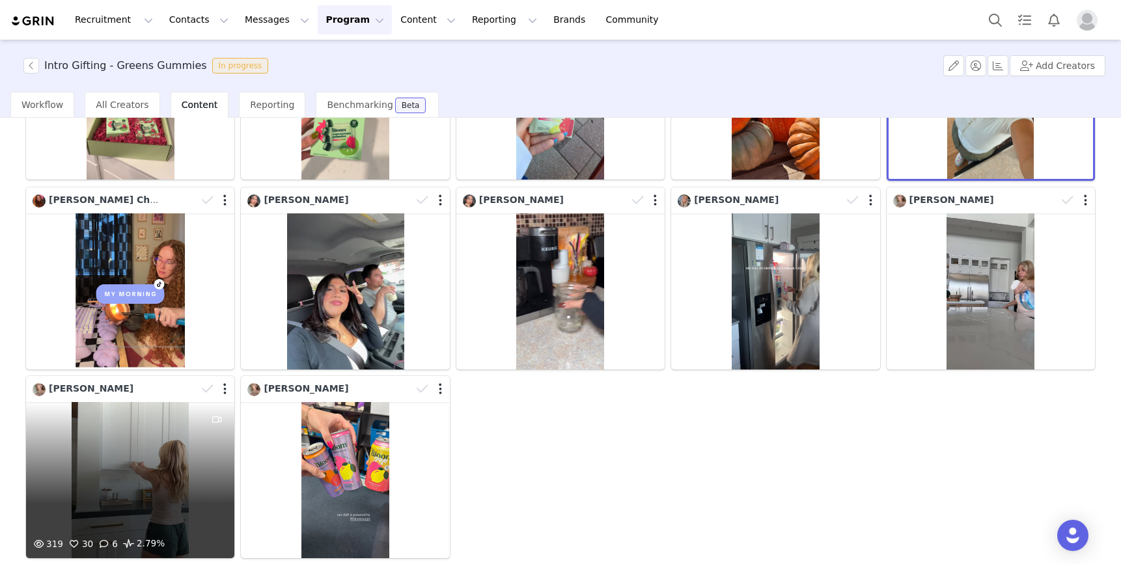
click at [223, 390] on div at bounding box center [216, 389] width 38 height 20
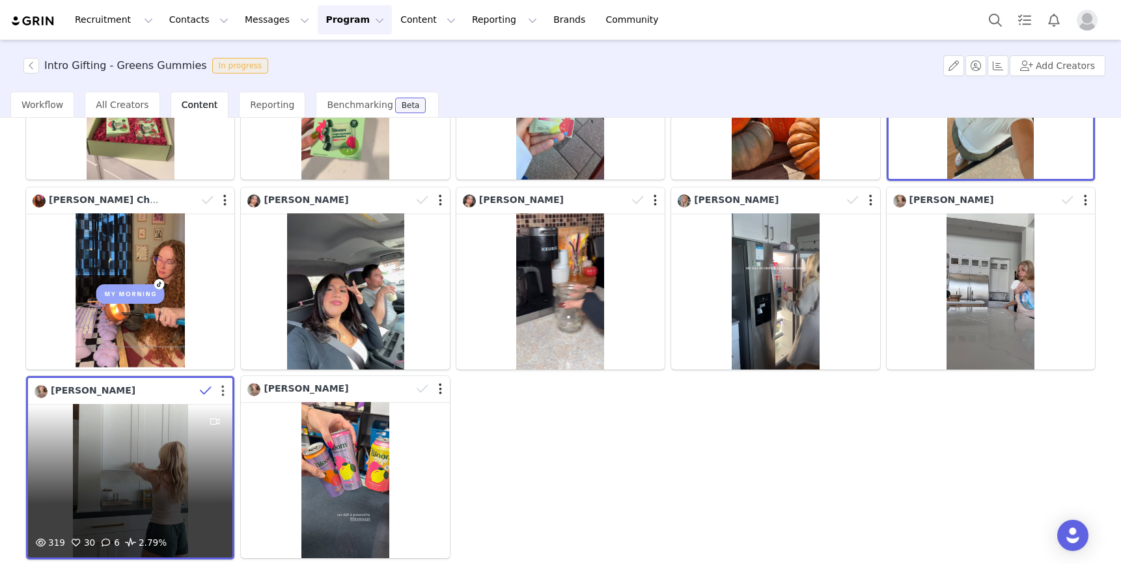
click at [225, 389] on button "button" at bounding box center [222, 391] width 3 height 13
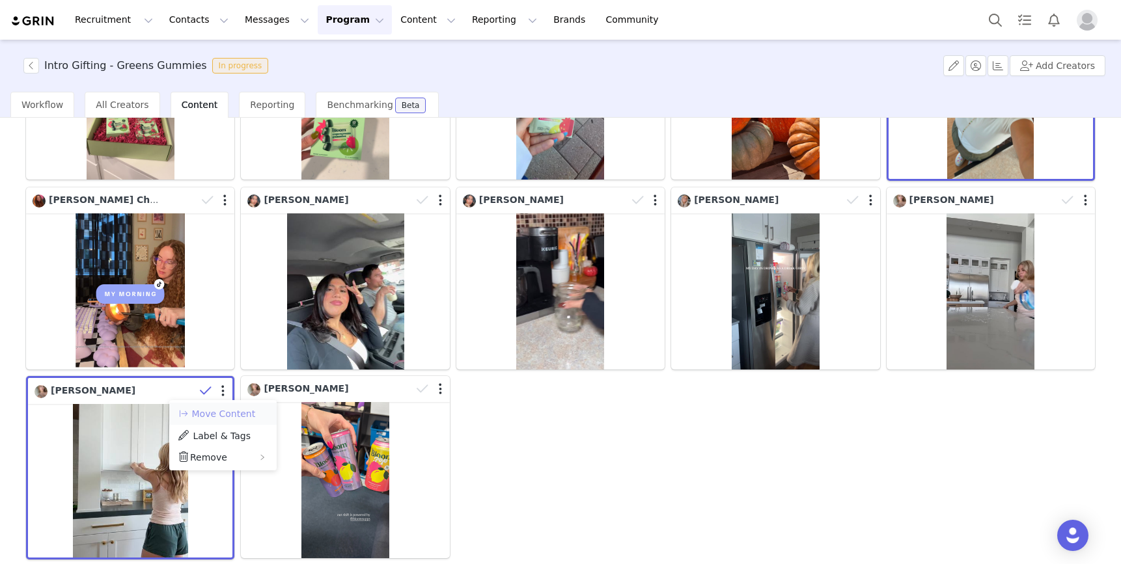
click at [225, 413] on button "Move Content" at bounding box center [216, 414] width 79 height 16
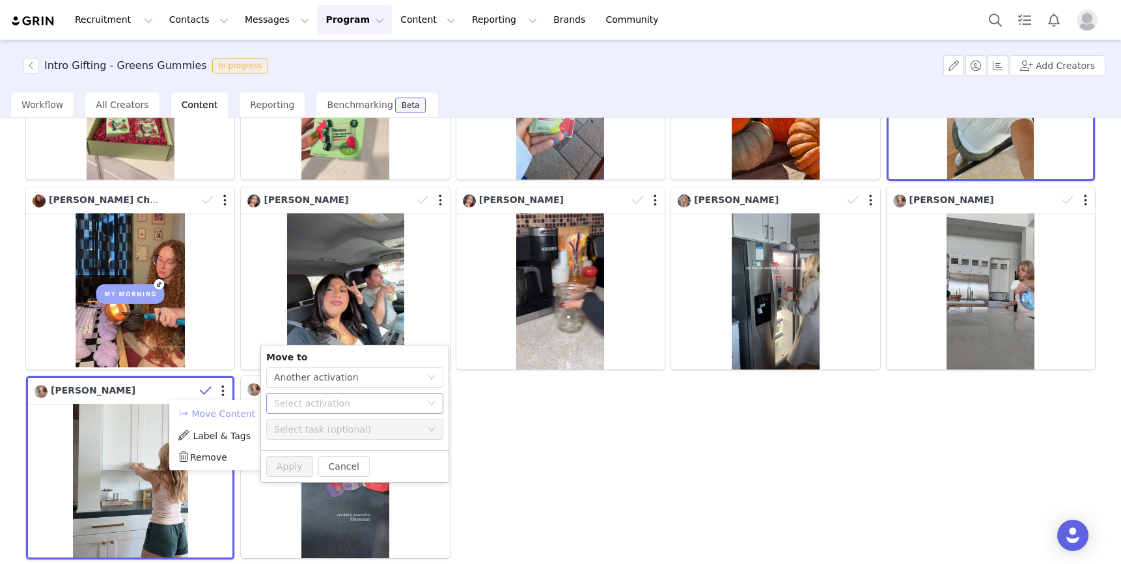
click at [318, 403] on div "Select activation" at bounding box center [347, 403] width 147 height 13
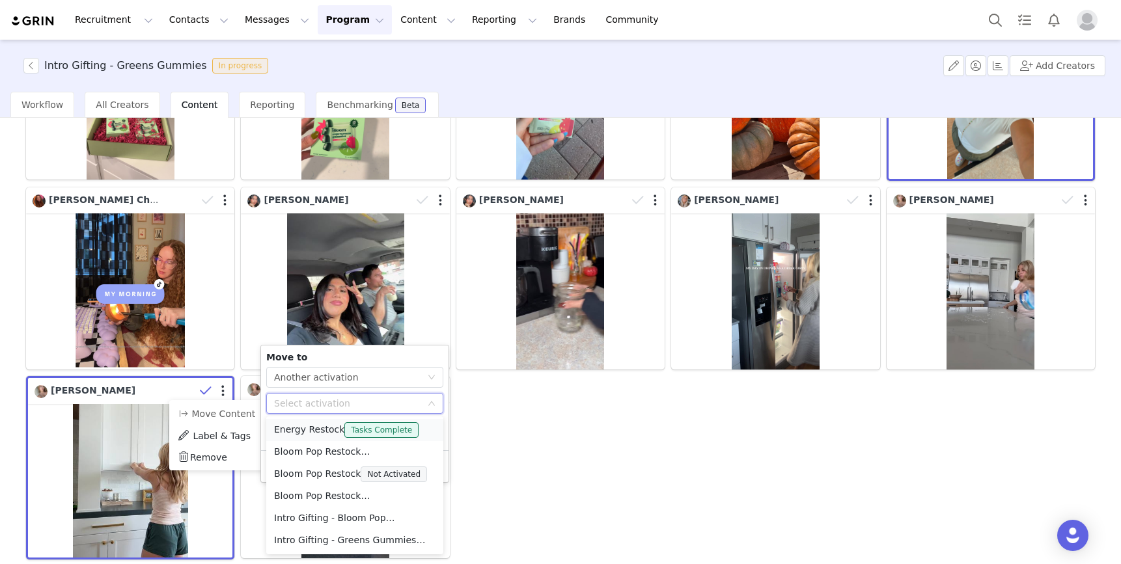
click at [332, 428] on li "Energy Restock Tasks Complete" at bounding box center [354, 430] width 177 height 22
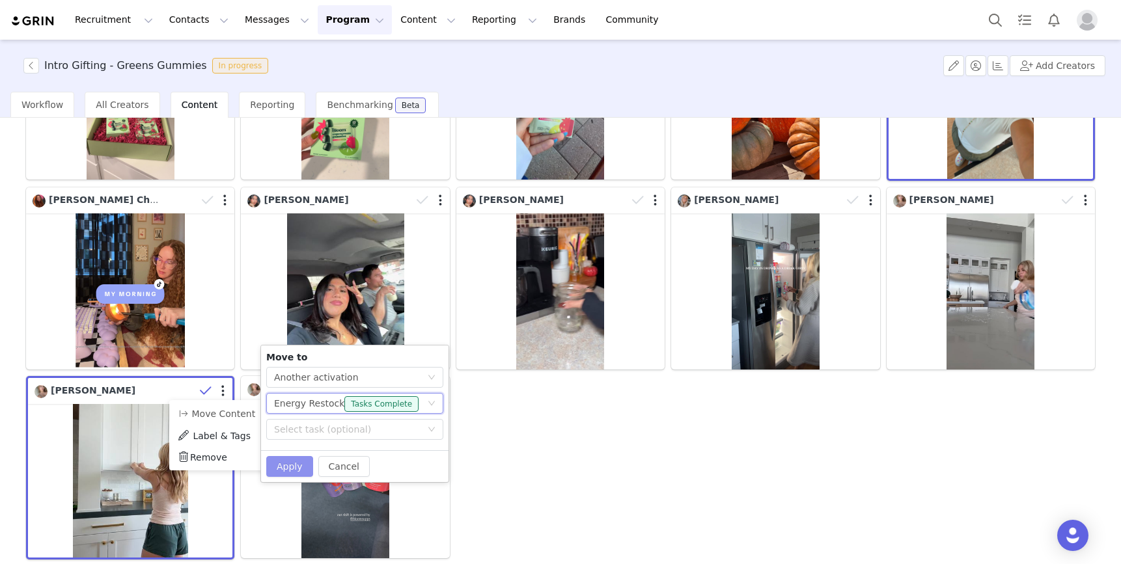
click at [290, 464] on button "Apply" at bounding box center [289, 466] width 47 height 21
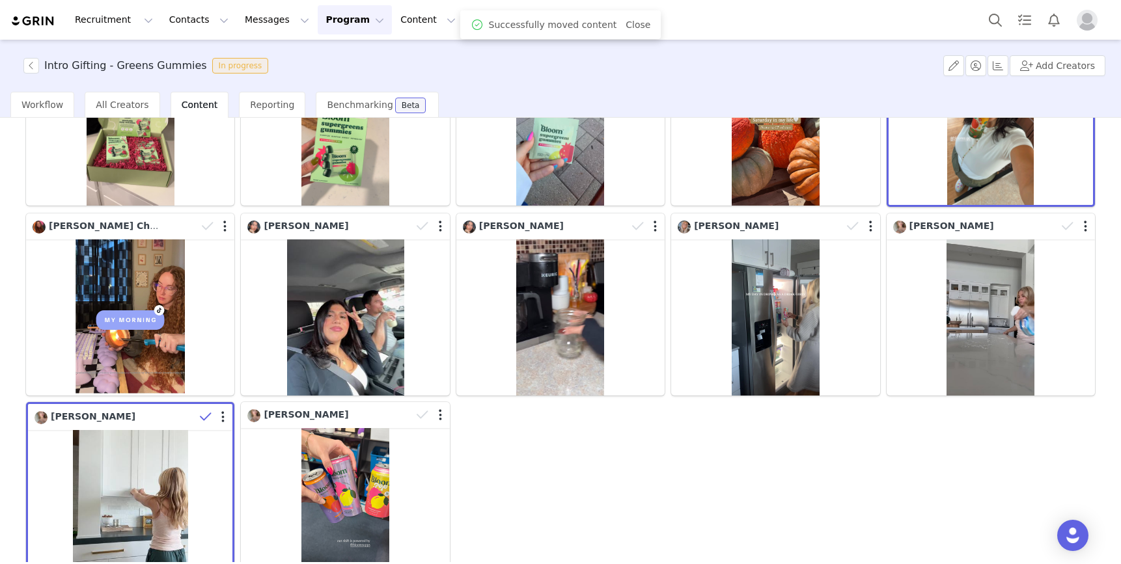
scroll to position [170, 0]
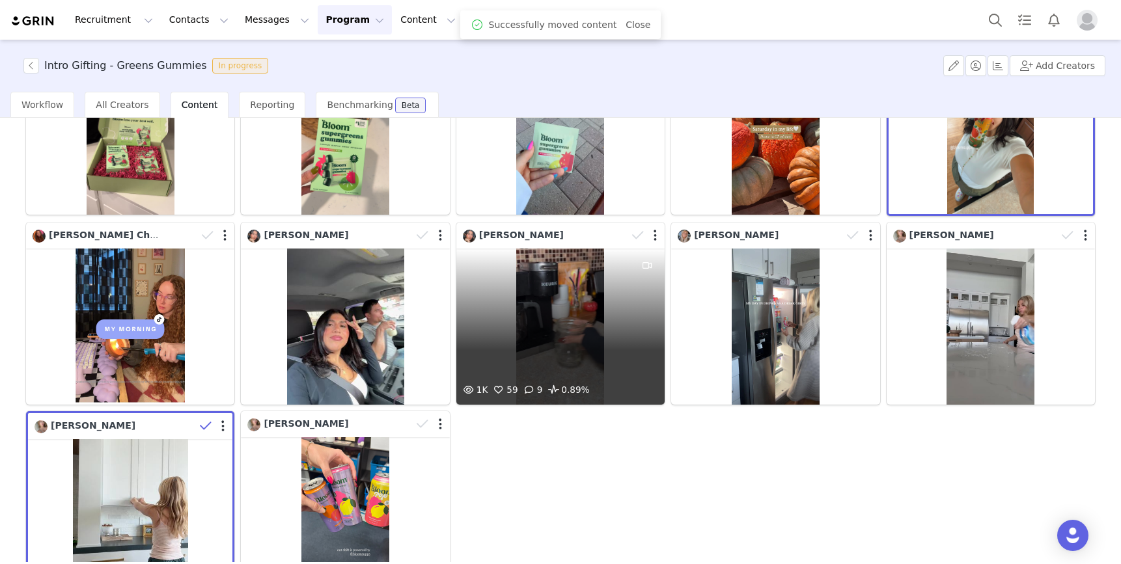
click at [584, 304] on div "1K 59 9 0.89%" at bounding box center [560, 327] width 208 height 156
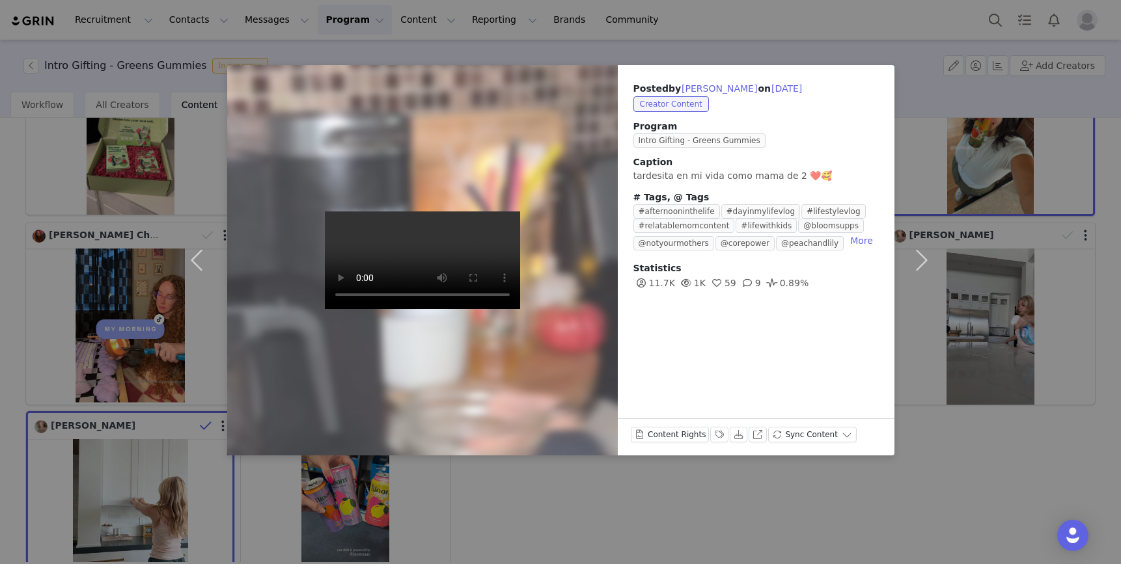
click at [481, 497] on div "Posted by [PERSON_NAME] on [DATE] Creator Content Program Intro Gifting - Green…" at bounding box center [560, 282] width 1121 height 564
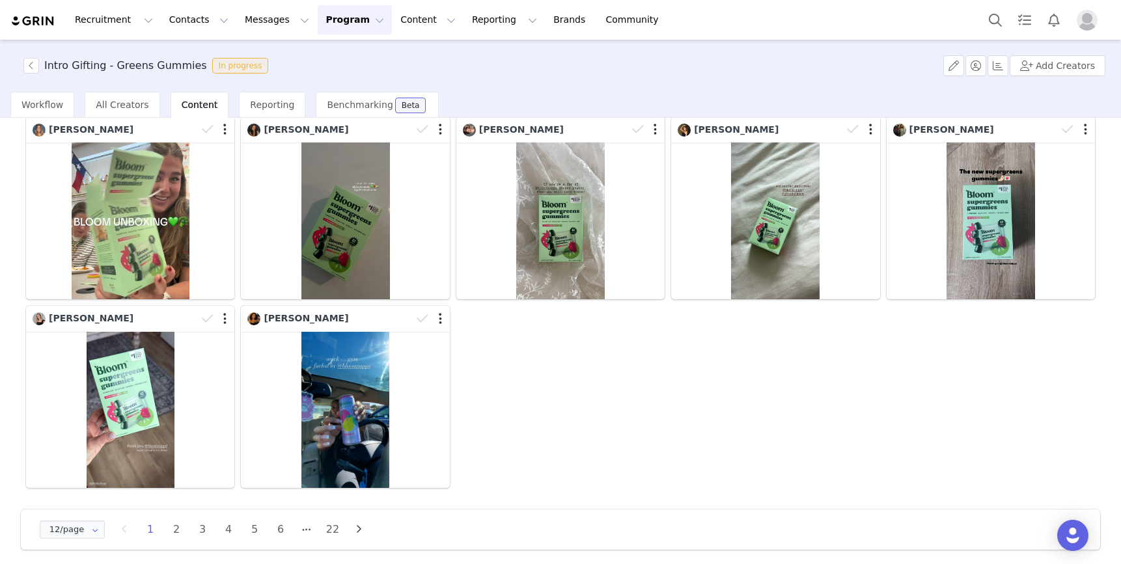
scroll to position [283, 0]
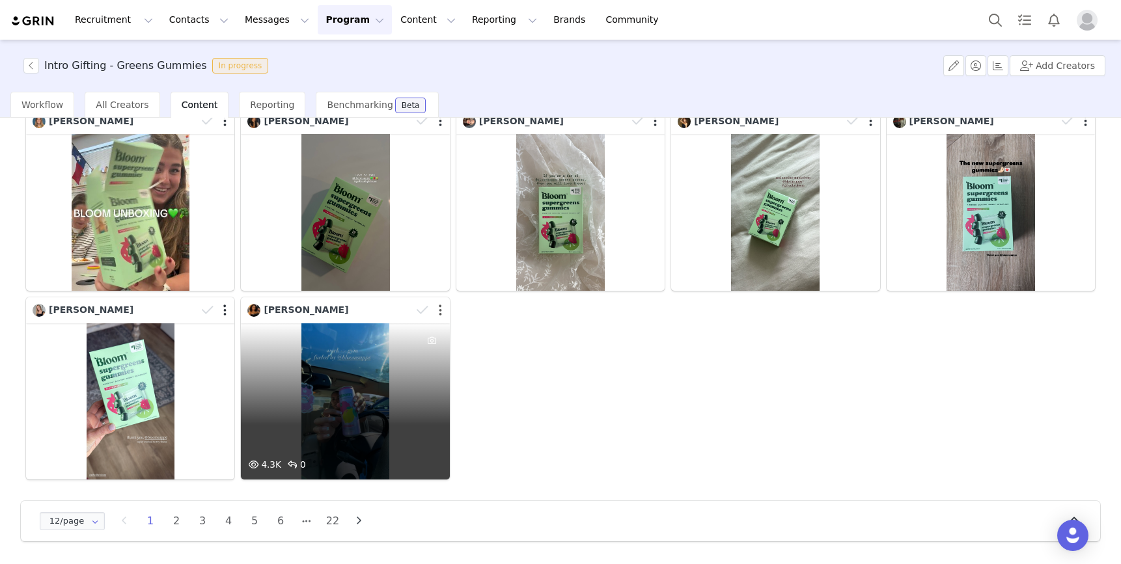
click at [441, 310] on button "button" at bounding box center [440, 310] width 3 height 13
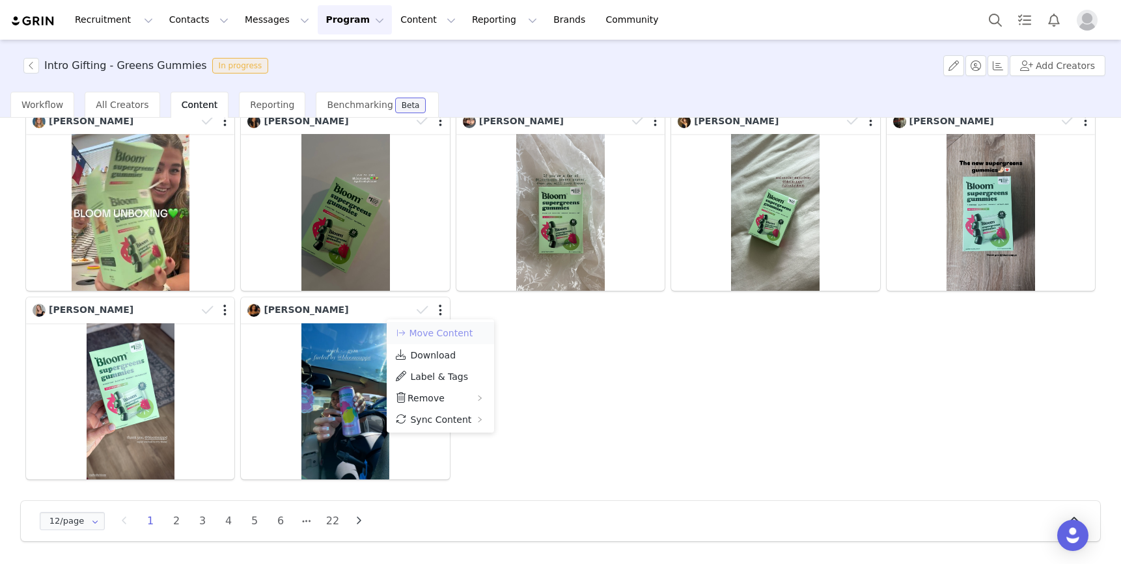
click at [443, 333] on button "Move Content" at bounding box center [433, 333] width 79 height 16
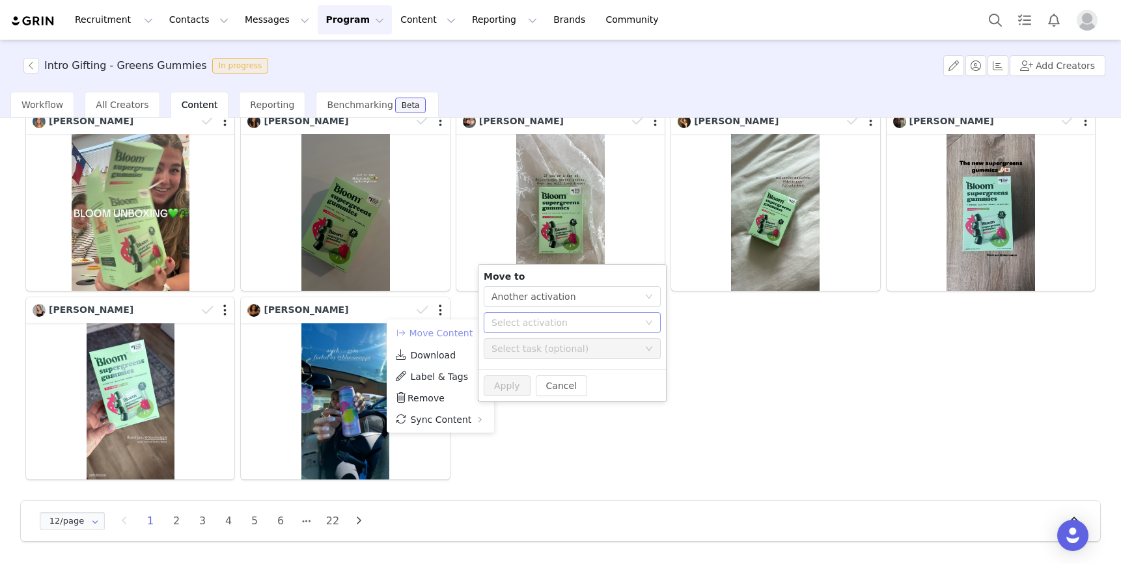
click at [582, 321] on div "Select activation" at bounding box center [564, 322] width 147 height 13
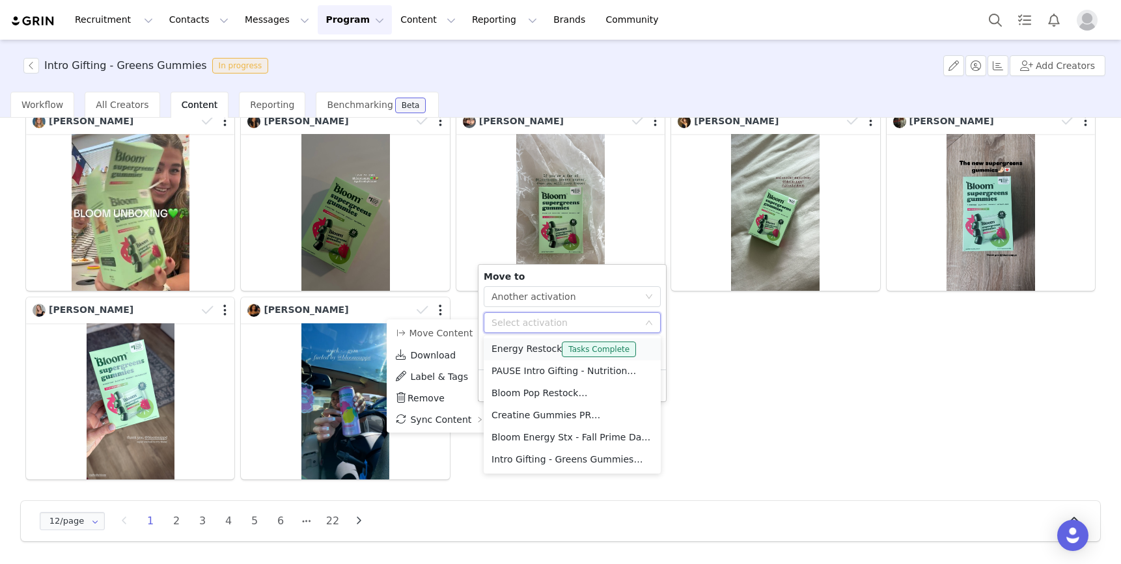
click at [529, 344] on li "Energy Restock Tasks Complete" at bounding box center [572, 349] width 177 height 22
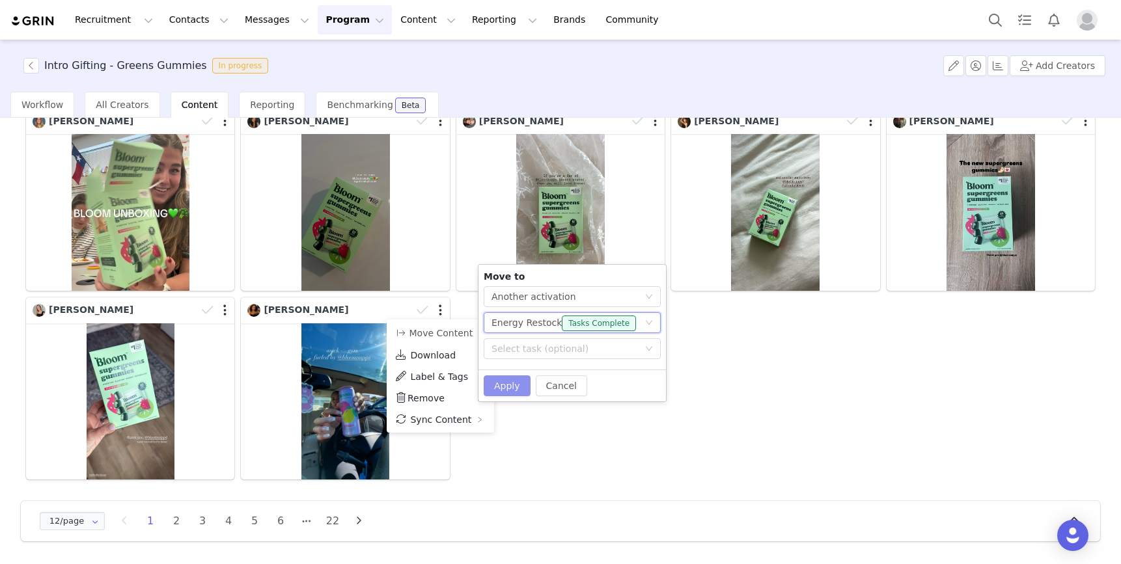
click at [498, 386] on button "Apply" at bounding box center [507, 385] width 47 height 21
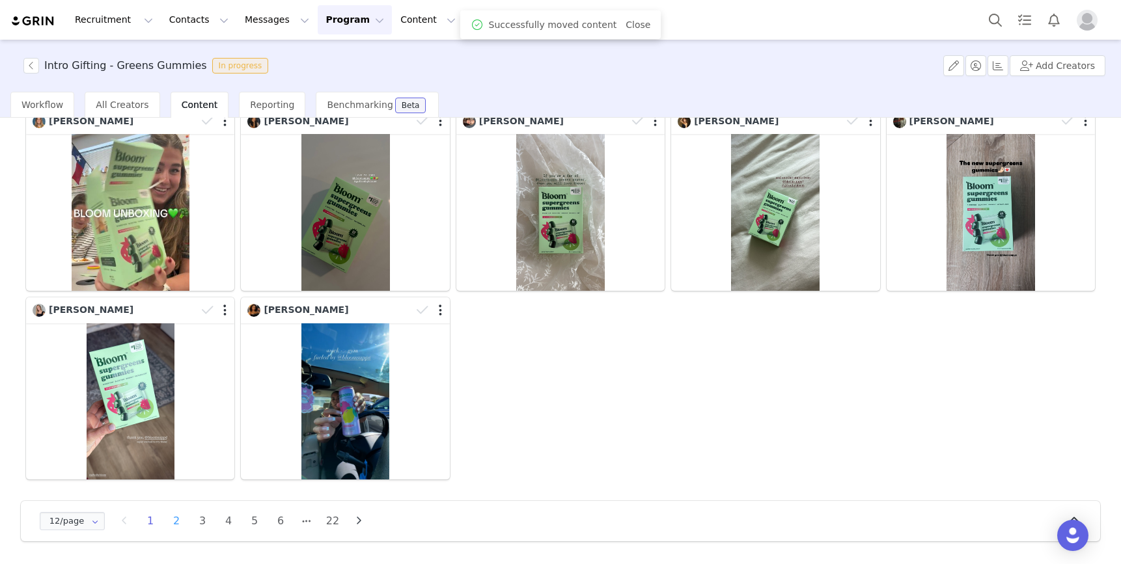
click at [179, 522] on li "2" at bounding box center [177, 521] width 20 height 18
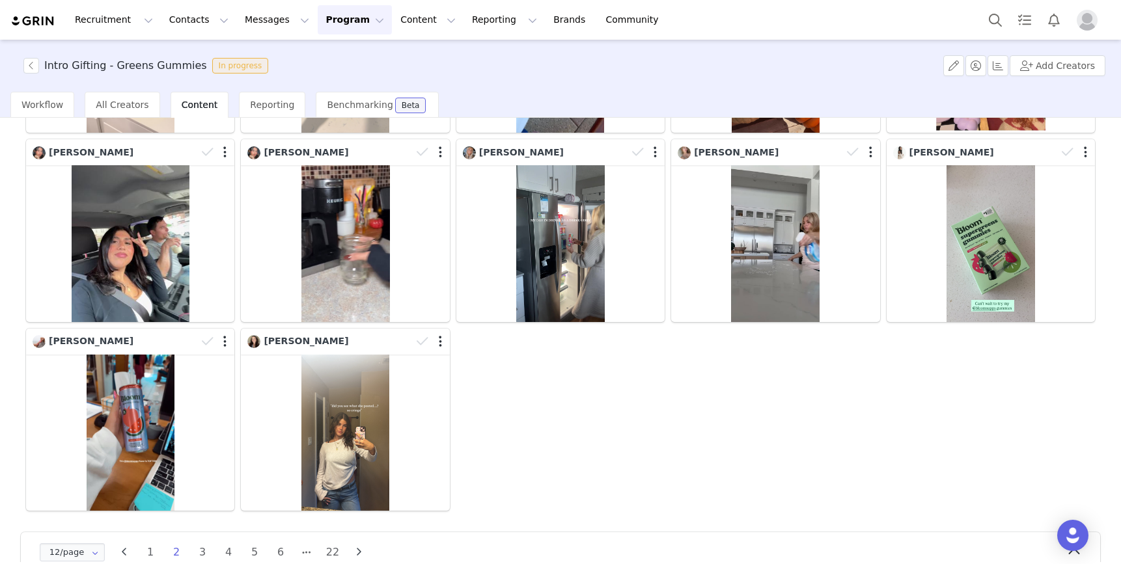
scroll to position [253, 0]
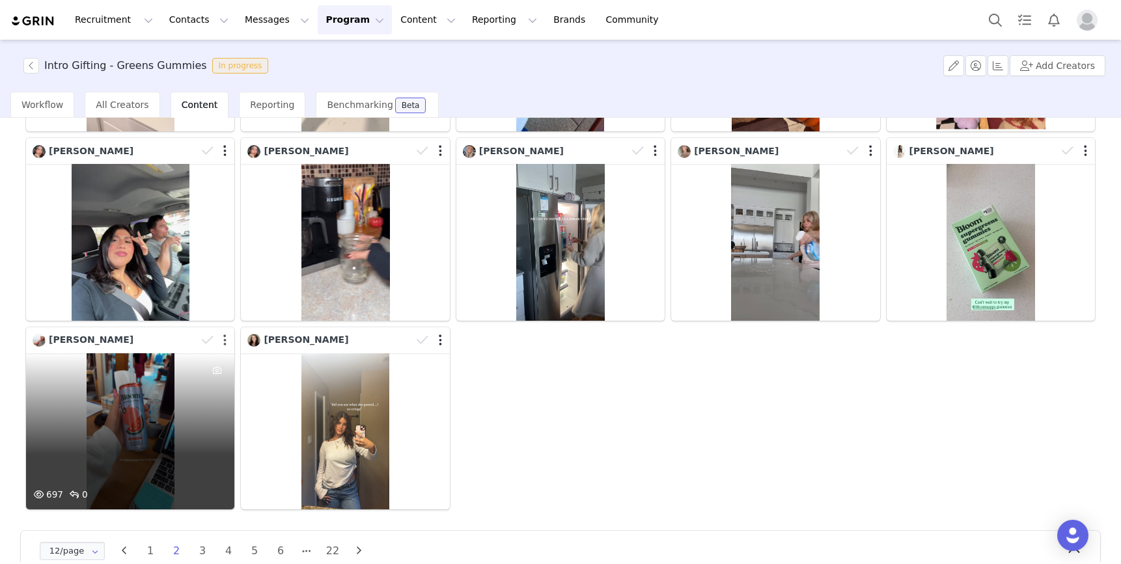
click at [226, 340] on button "button" at bounding box center [224, 340] width 3 height 13
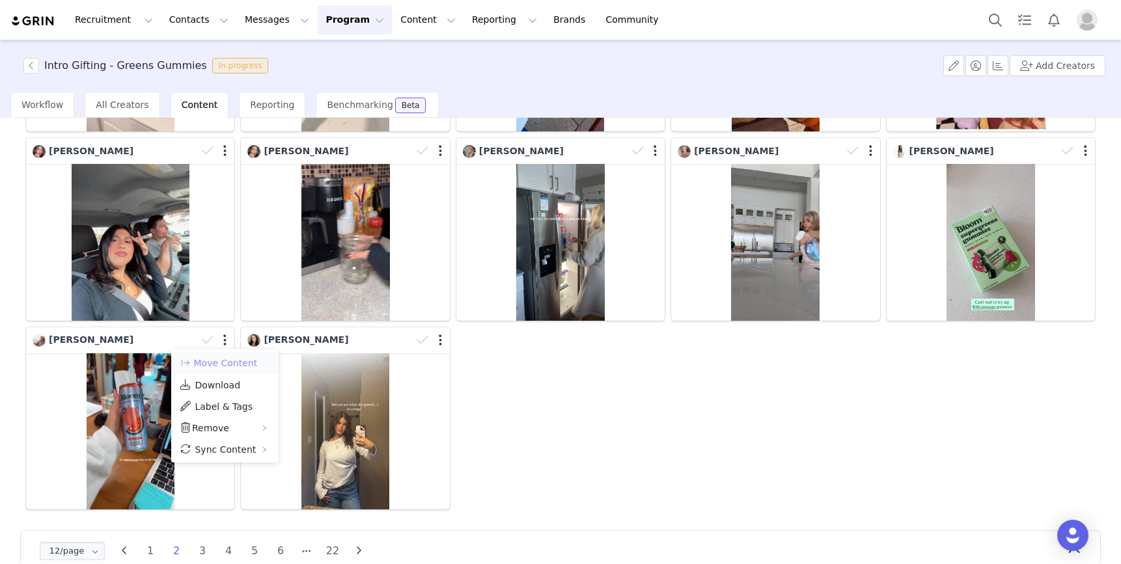
click at [231, 362] on button "Move Content" at bounding box center [218, 363] width 79 height 16
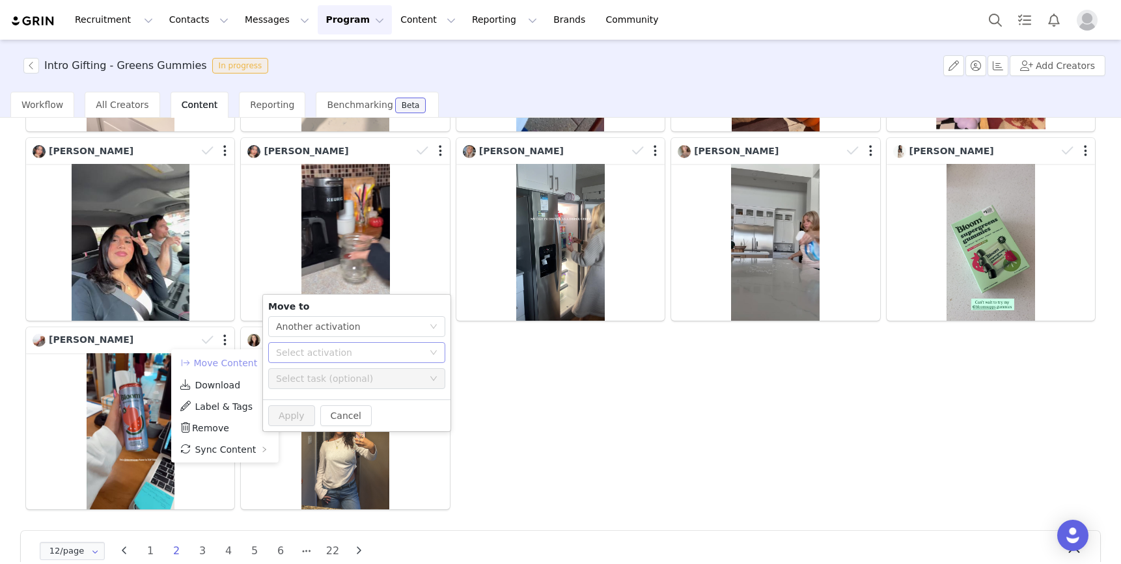
click at [336, 350] on div "Select activation" at bounding box center [349, 352] width 147 height 13
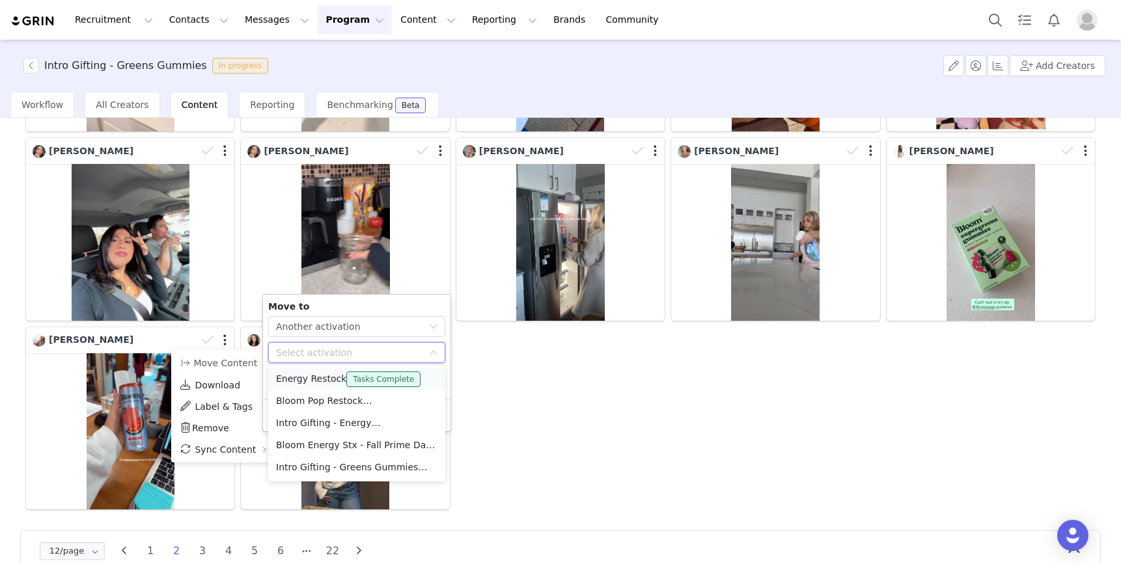
click at [314, 377] on li "Energy Restock Tasks Complete" at bounding box center [356, 379] width 177 height 22
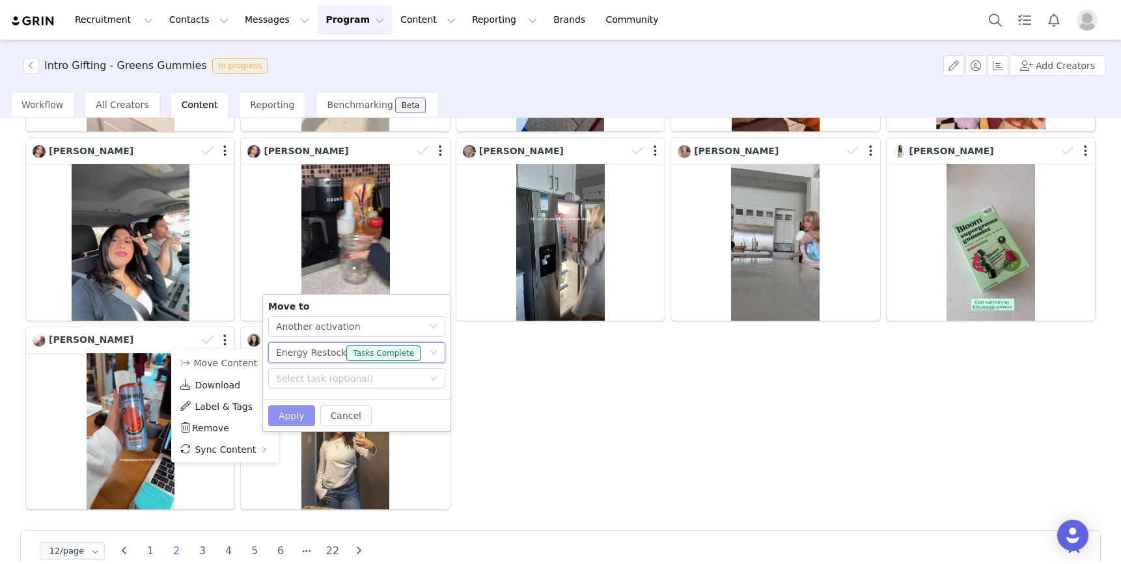
click at [291, 418] on button "Apply" at bounding box center [291, 415] width 47 height 21
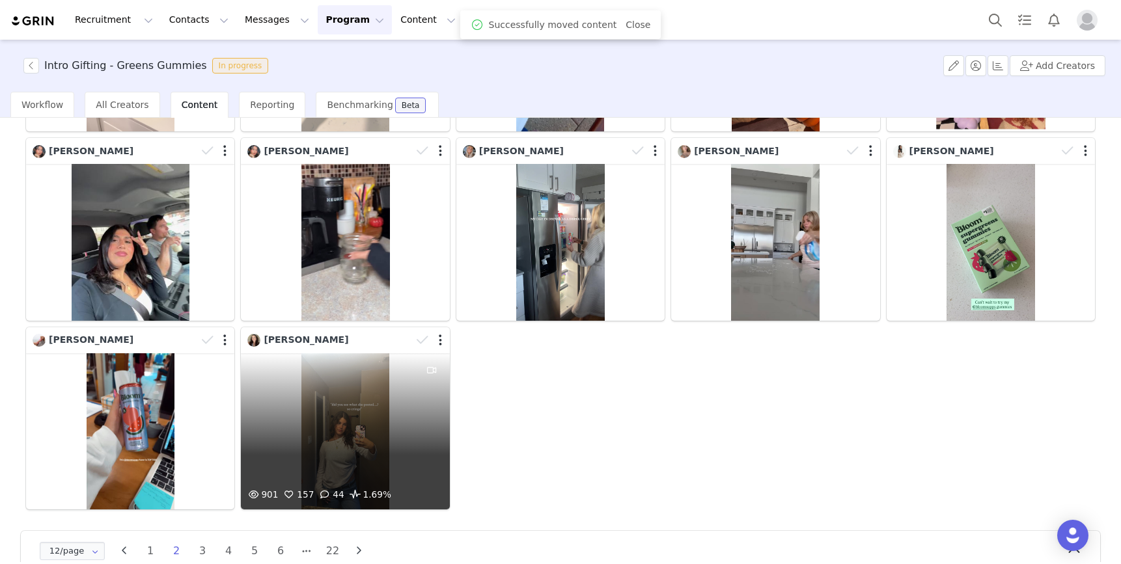
click at [318, 420] on div "901 157 44 1.69%" at bounding box center [345, 431] width 208 height 156
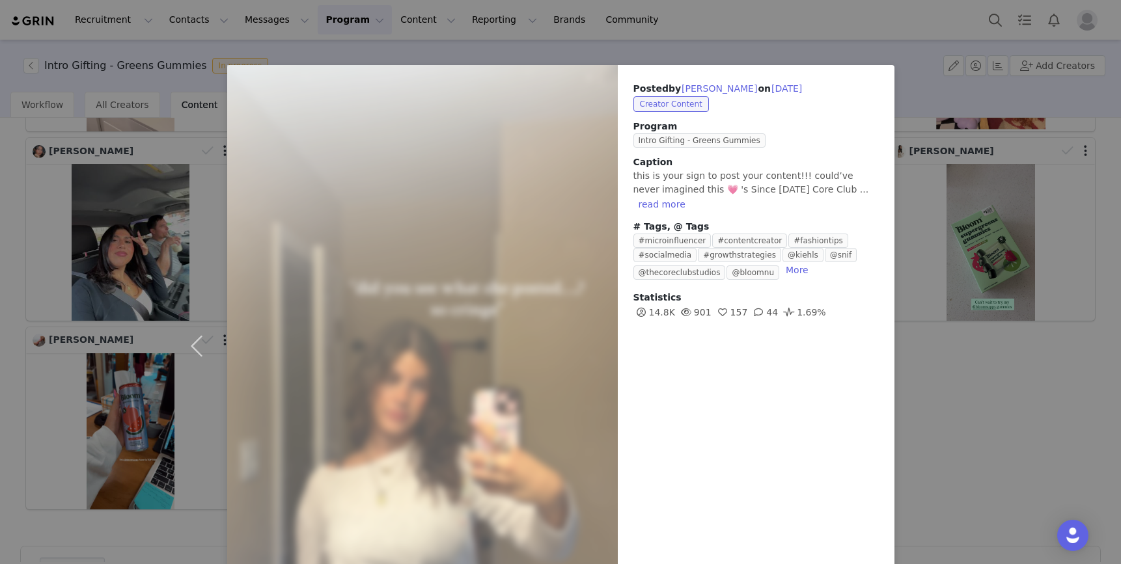
scroll to position [41, 0]
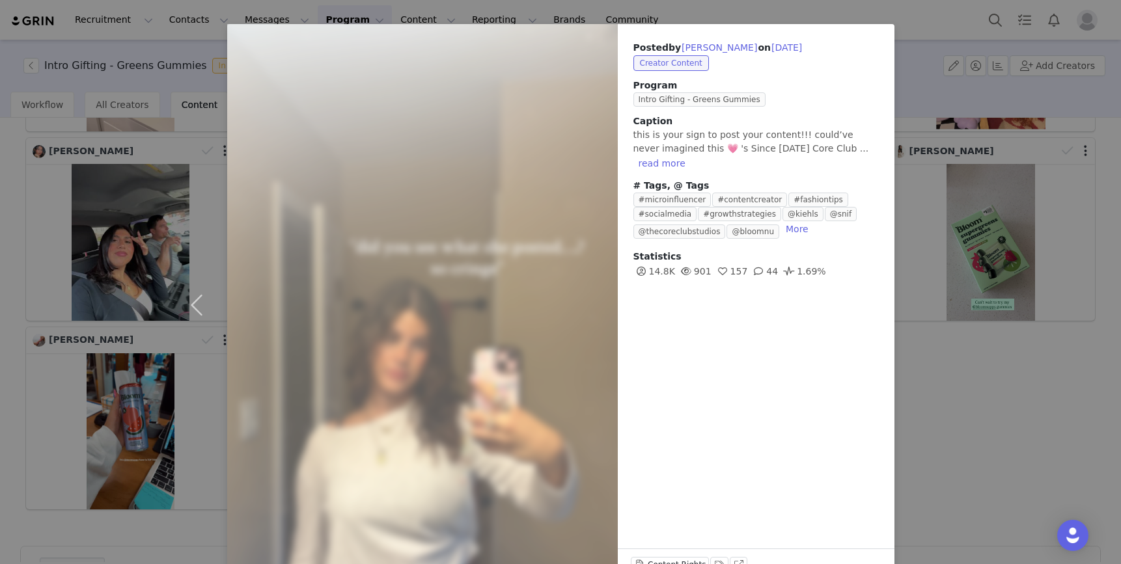
click at [968, 336] on div "Posted by Gillian Ingrao on Sep 28, 2025 Creator Content Program Intro Gifting …" at bounding box center [560, 282] width 1121 height 564
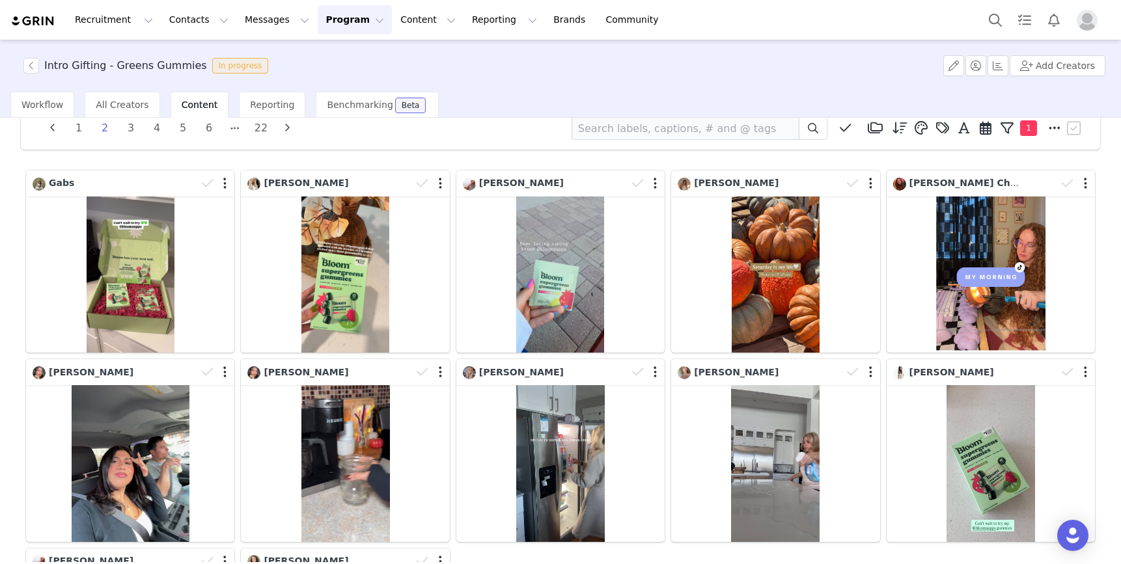
scroll to position [0, 0]
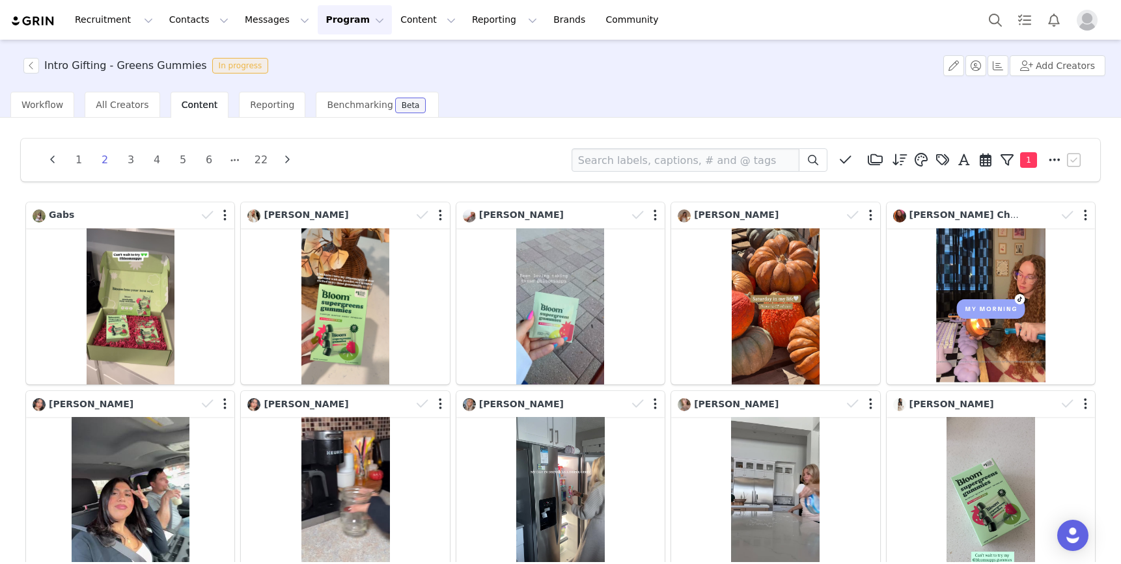
click at [437, 163] on div "1 2 3 4 5 6 22 Media Library (6) Folders No folders have been created yet. New …" at bounding box center [560, 159] width 1048 height 23
